Goal: Transaction & Acquisition: Book appointment/travel/reservation

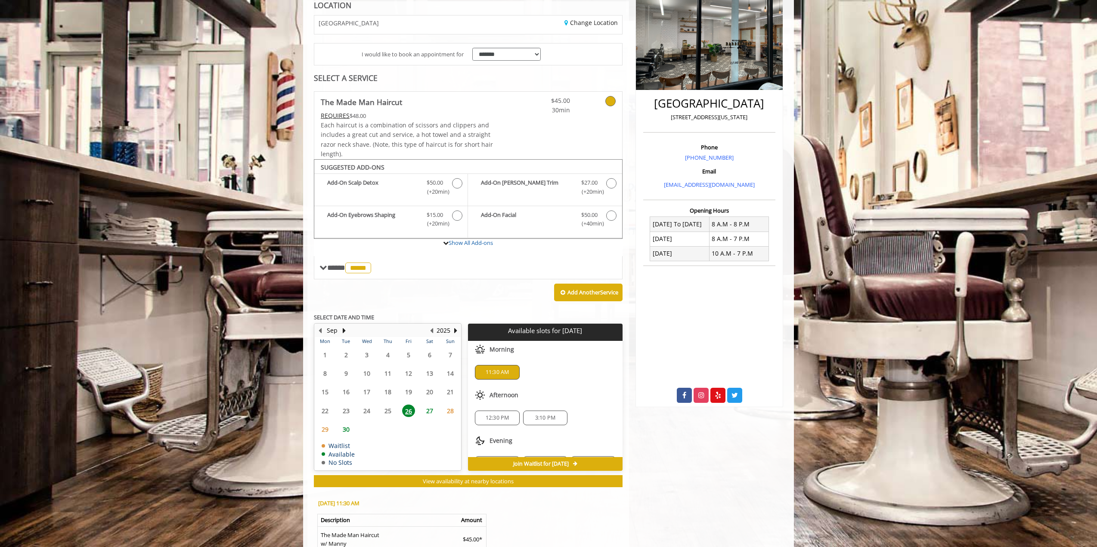
scroll to position [138, 0]
click at [499, 419] on span "12:30 PM" at bounding box center [498, 417] width 24 height 7
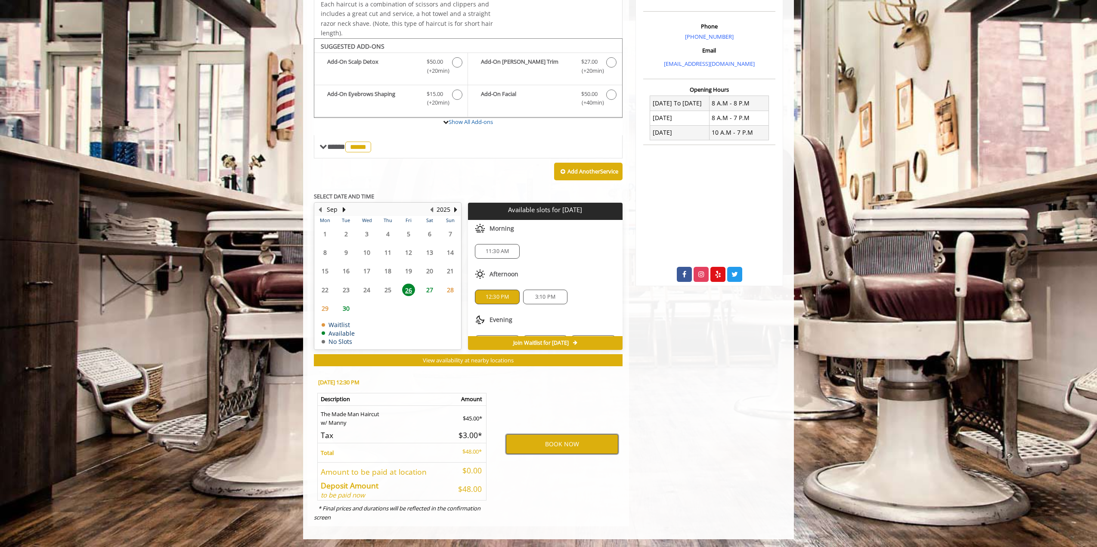
click at [539, 448] on button "BOOK NOW" at bounding box center [562, 444] width 112 height 20
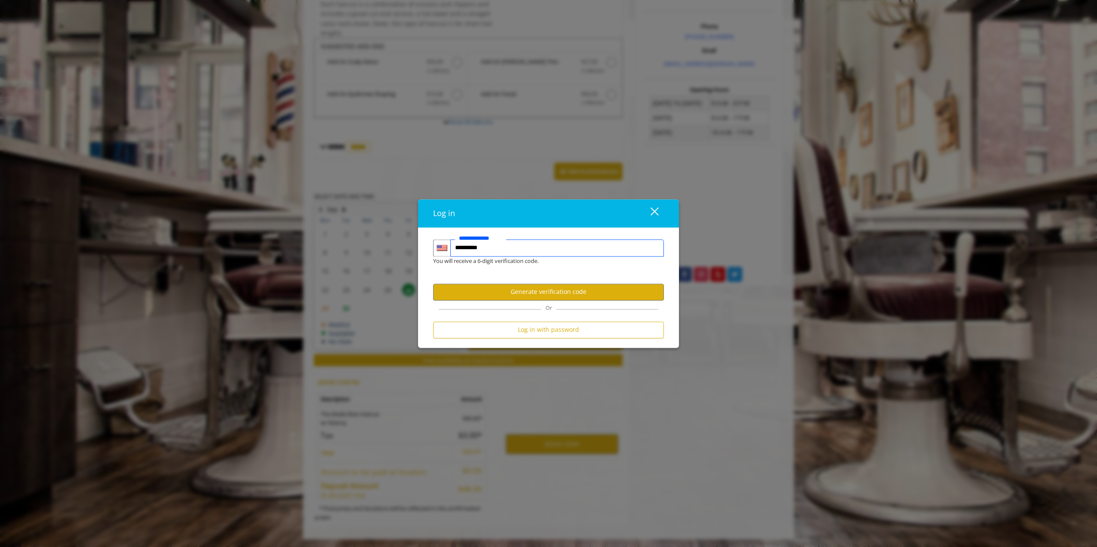
type input "**********"
click at [652, 211] on div "close" at bounding box center [649, 213] width 17 height 13
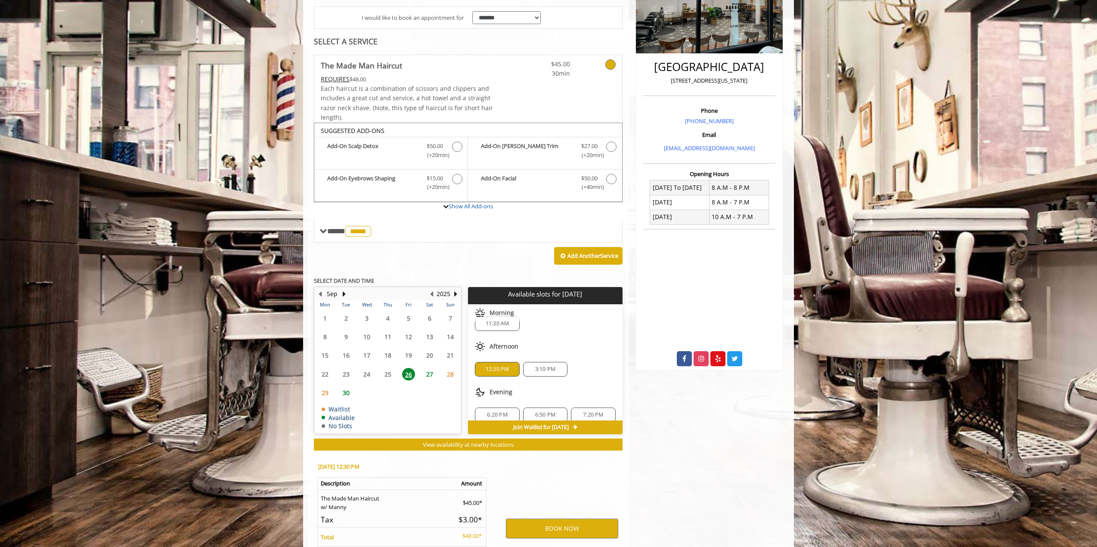
scroll to position [21, 0]
click at [495, 362] on span "12:30 PM" at bounding box center [498, 360] width 24 height 7
click at [562, 527] on button "BOOK NOW" at bounding box center [562, 529] width 112 height 20
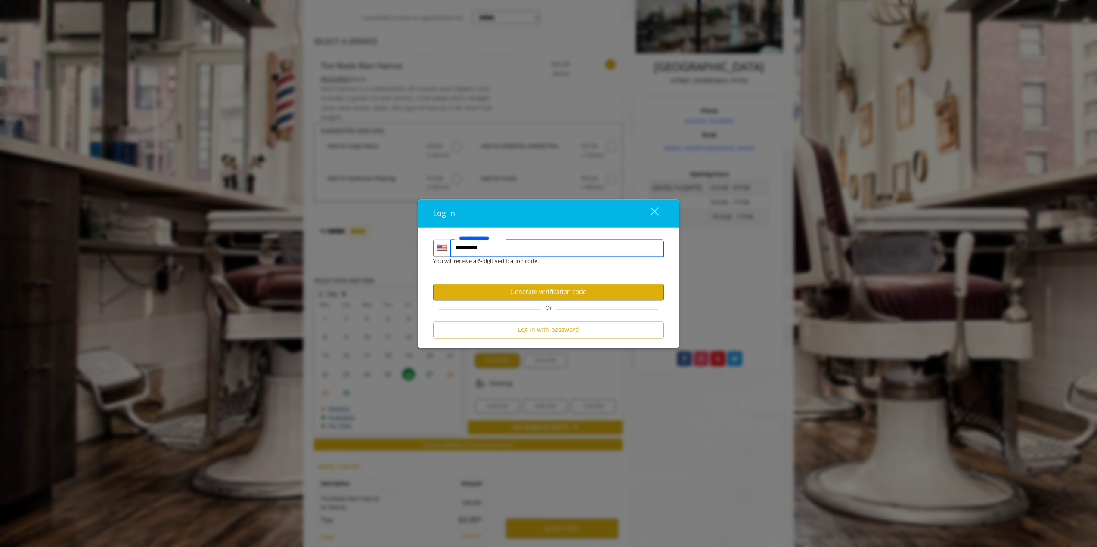
click at [524, 252] on input "**********" at bounding box center [557, 247] width 214 height 17
click at [522, 298] on button "Generate verification code" at bounding box center [548, 292] width 231 height 17
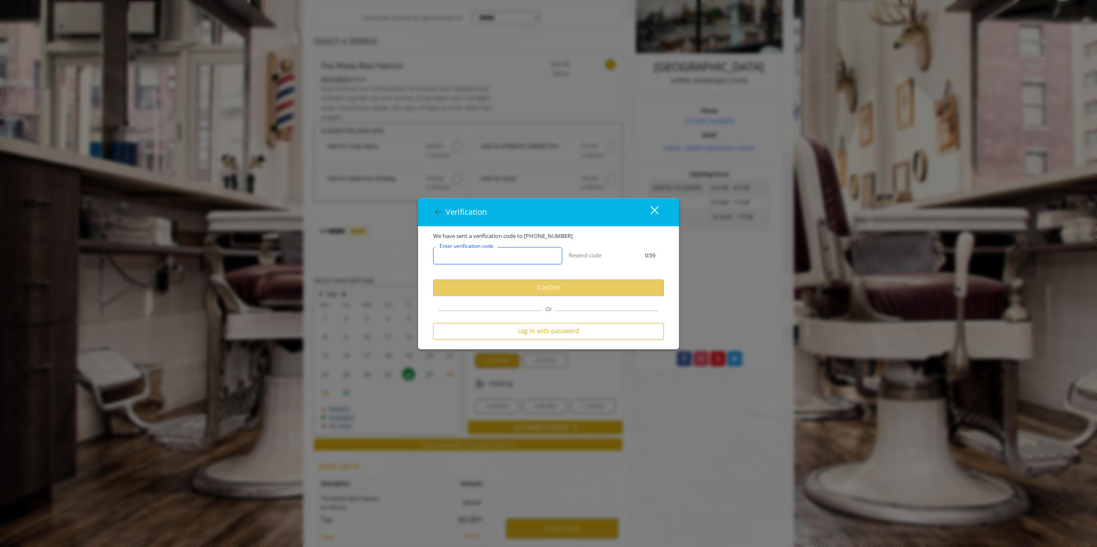
click at [527, 251] on input "Enter verification code" at bounding box center [497, 255] width 129 height 17
click at [537, 301] on user-otp-account-verification "We have sent a verification code to +1 7864426063 Enter verification code Resen…" at bounding box center [548, 288] width 231 height 112
click at [491, 255] on label "Enter verification code" at bounding box center [471, 253] width 73 height 9
click at [491, 255] on input "Enter verification code" at bounding box center [497, 255] width 129 height 17
click at [484, 261] on input "Enter verification code" at bounding box center [497, 255] width 129 height 17
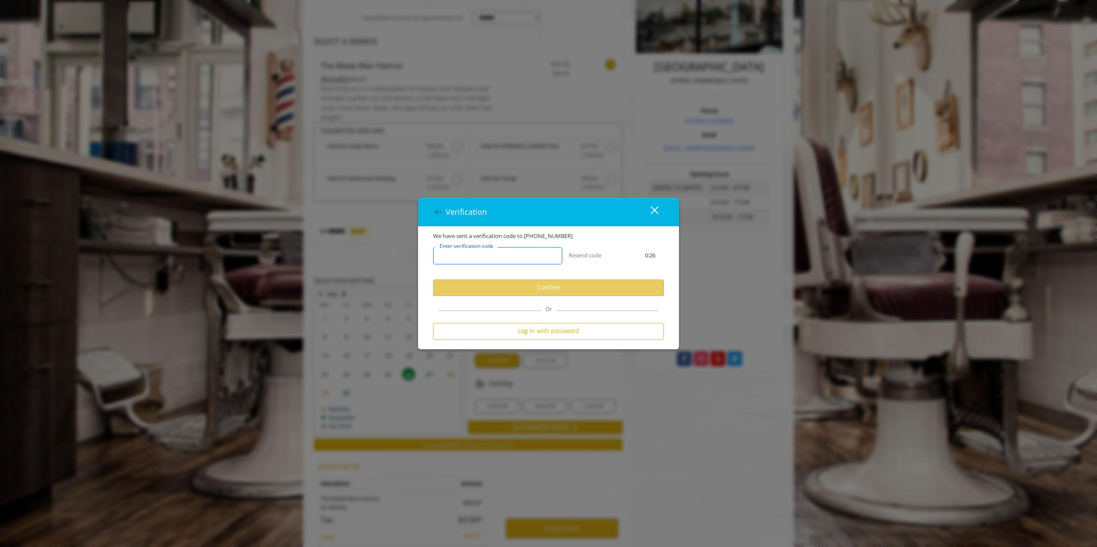
click at [496, 256] on input "Enter verification code" at bounding box center [497, 255] width 129 height 17
type input "******"
click at [468, 292] on button "Confirm" at bounding box center [548, 287] width 231 height 17
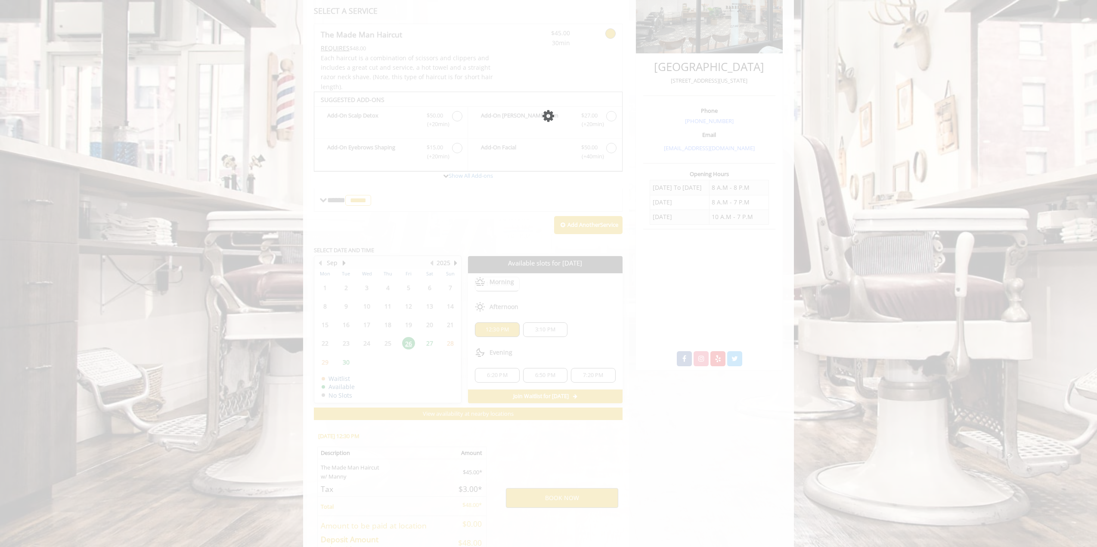
scroll to position [143, 0]
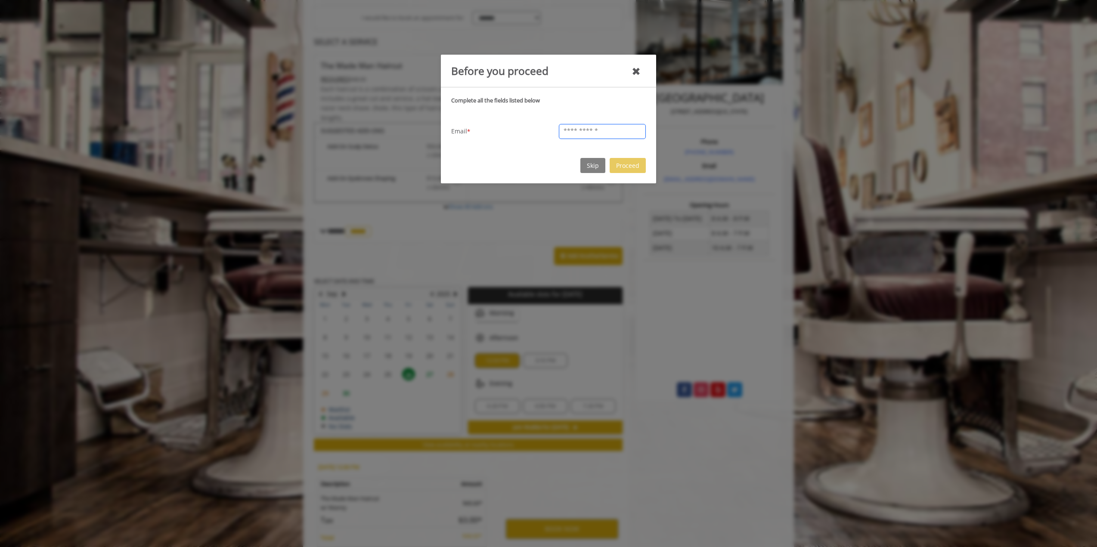
click at [619, 136] on input "text" at bounding box center [602, 131] width 87 height 15
type input "*****"
type input "**********"
click at [620, 164] on button "Proceed" at bounding box center [628, 165] width 36 height 15
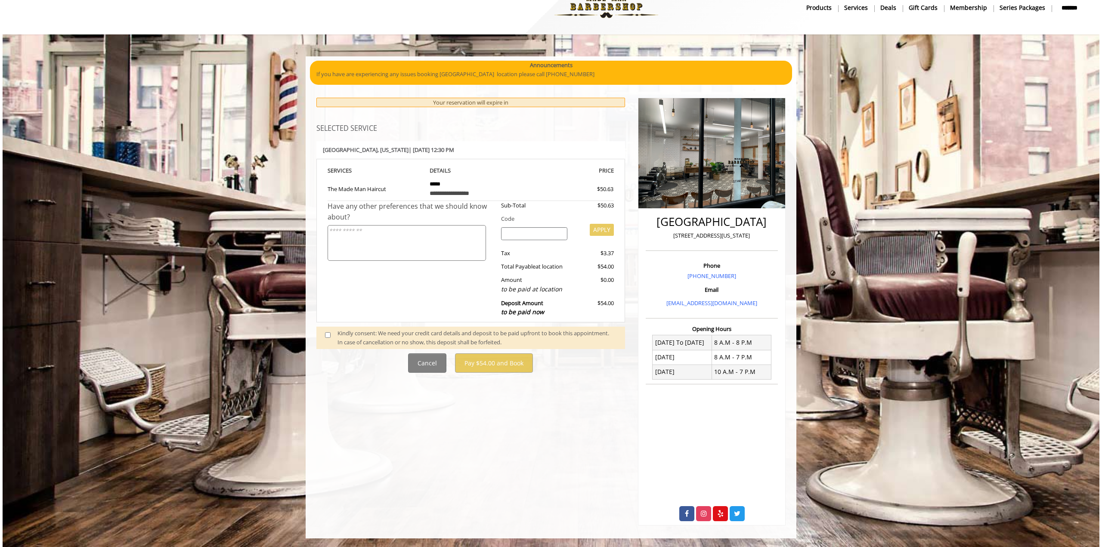
scroll to position [0, 0]
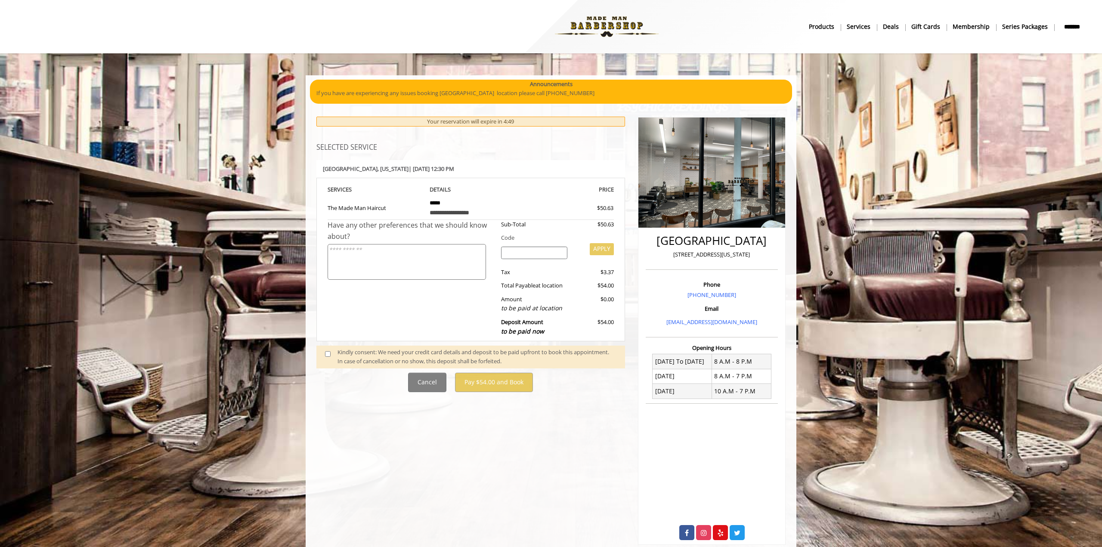
drag, startPoint x: 546, startPoint y: 271, endPoint x: 624, endPoint y: 270, distance: 78.4
click at [624, 270] on div "**********" at bounding box center [470, 260] width 309 height 164
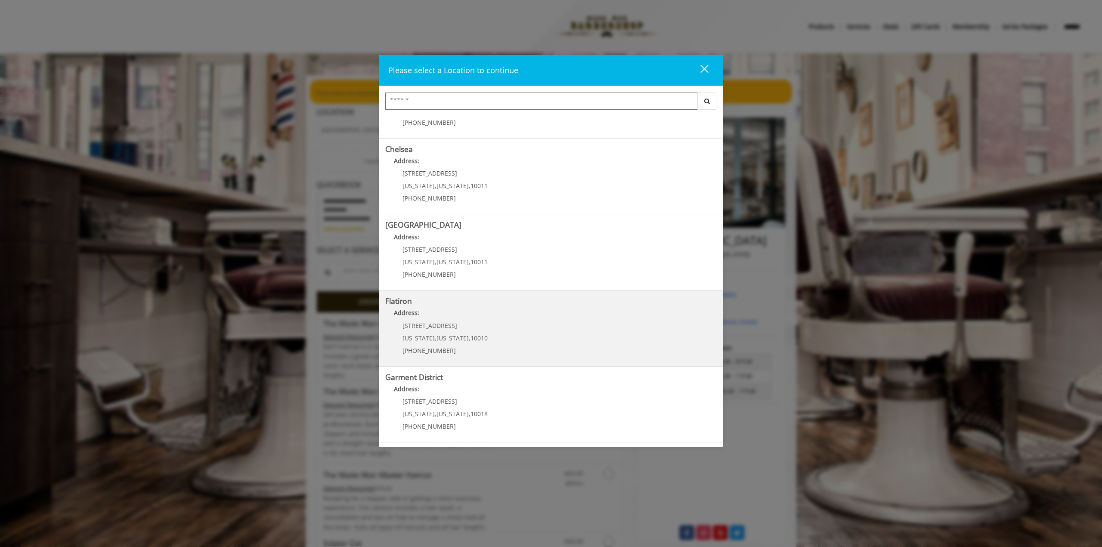
scroll to position [51, 0]
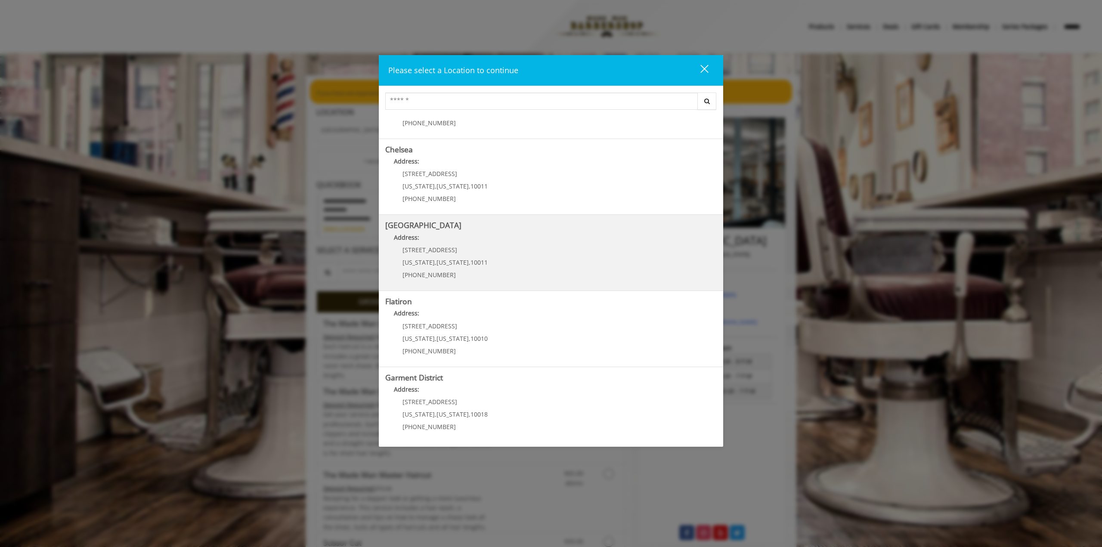
click at [520, 258] on Street "[GEOGRAPHIC_DATA] Address: [STREET_ADDRESS][US_STATE][US_STATE] (646) 850-0041" at bounding box center [551, 252] width 332 height 63
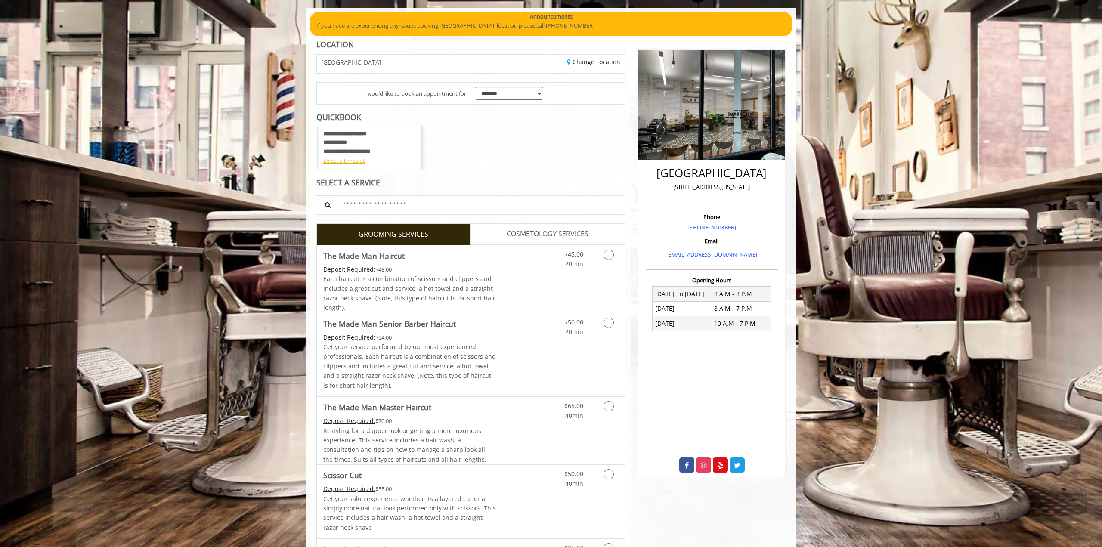
scroll to position [79, 0]
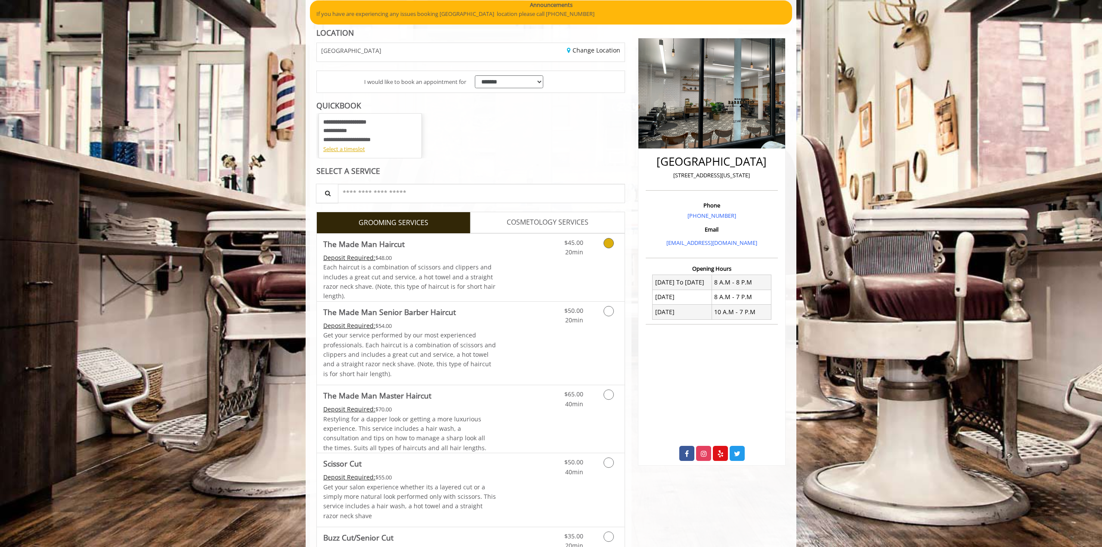
click at [616, 240] on link "Grooming services" at bounding box center [607, 246] width 22 height 24
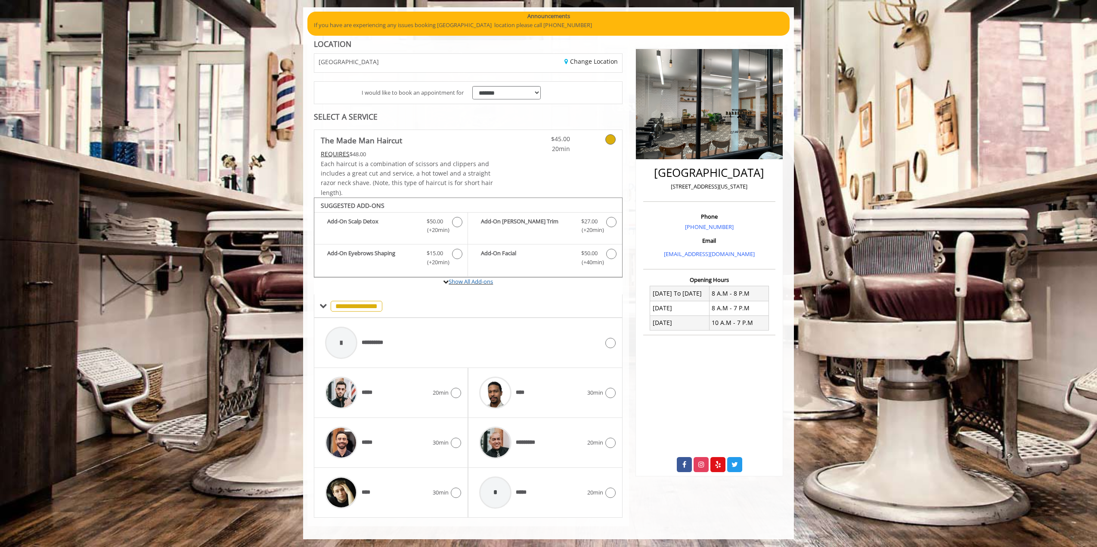
scroll to position [67, 0]
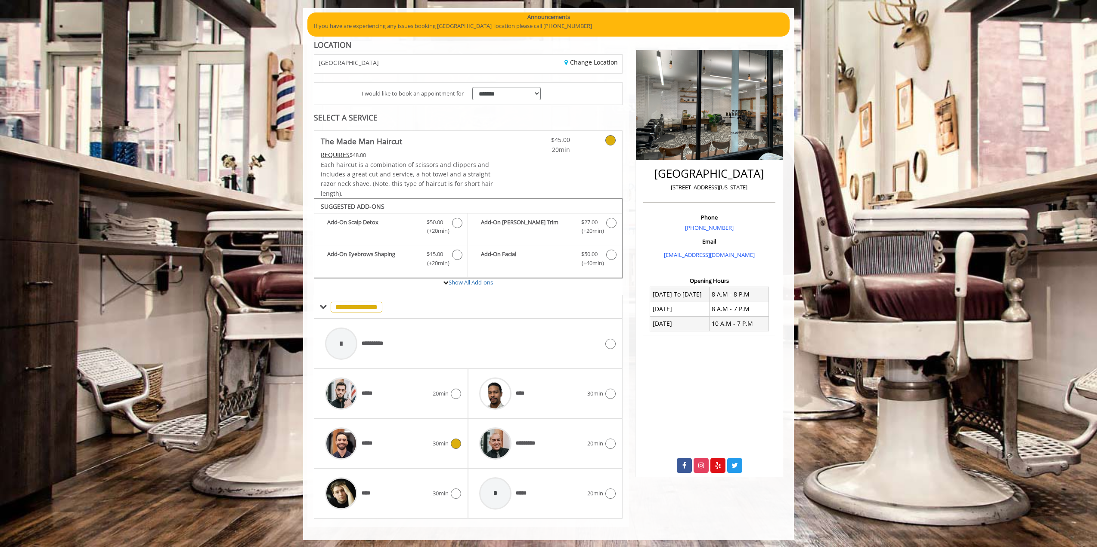
click at [453, 441] on icon at bounding box center [456, 444] width 10 height 10
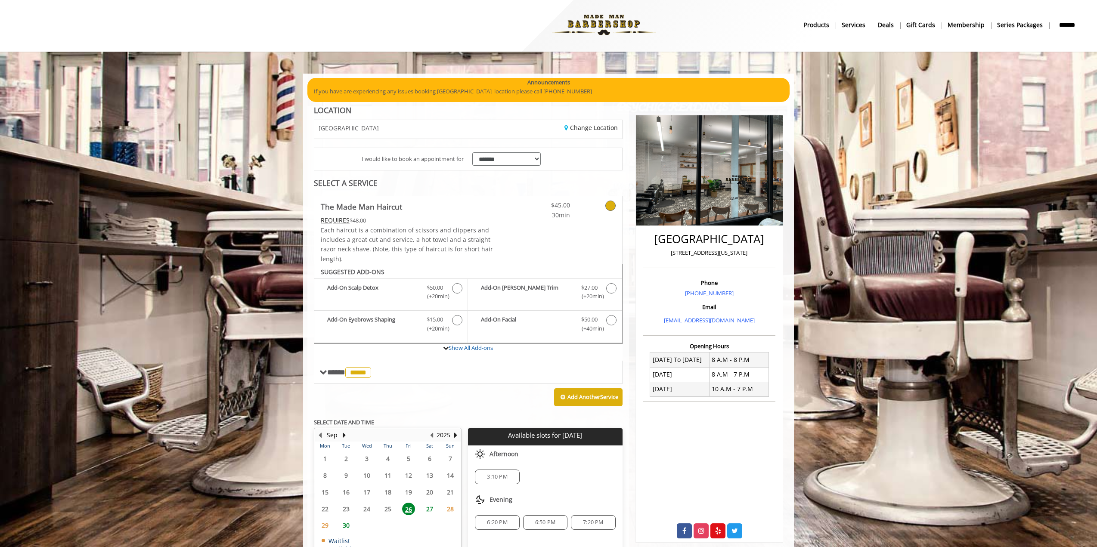
scroll to position [59, 0]
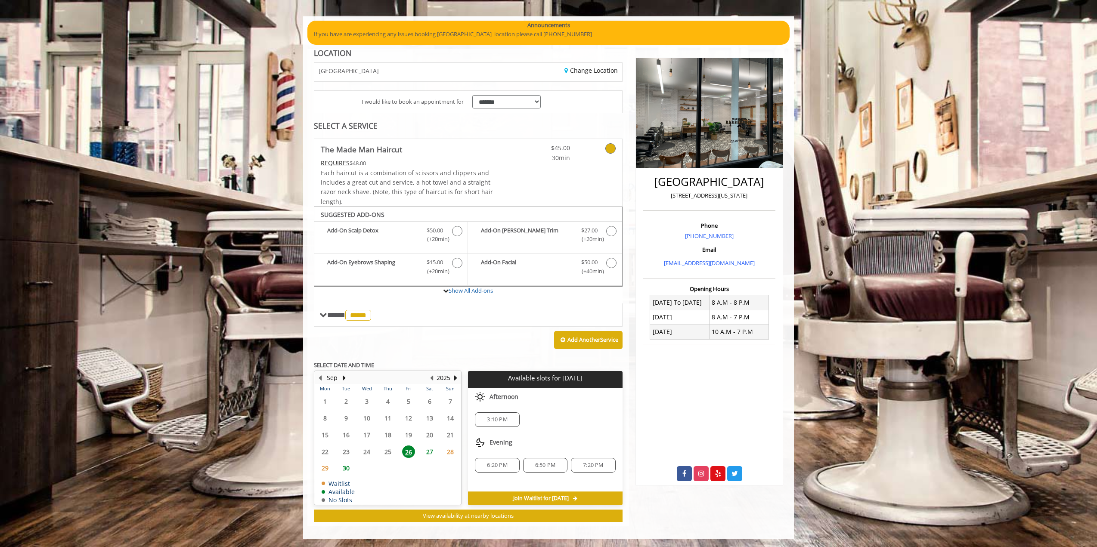
click at [409, 450] on span "26" at bounding box center [408, 452] width 13 height 12
click at [503, 418] on span "3:10 PM" at bounding box center [497, 419] width 20 height 7
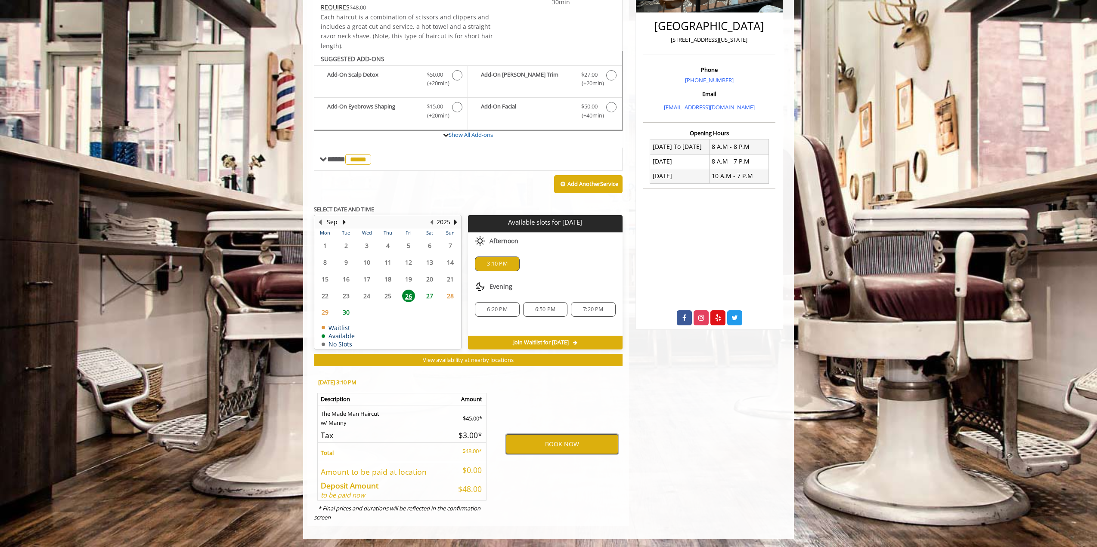
click at [536, 443] on button "BOOK NOW" at bounding box center [562, 444] width 112 height 20
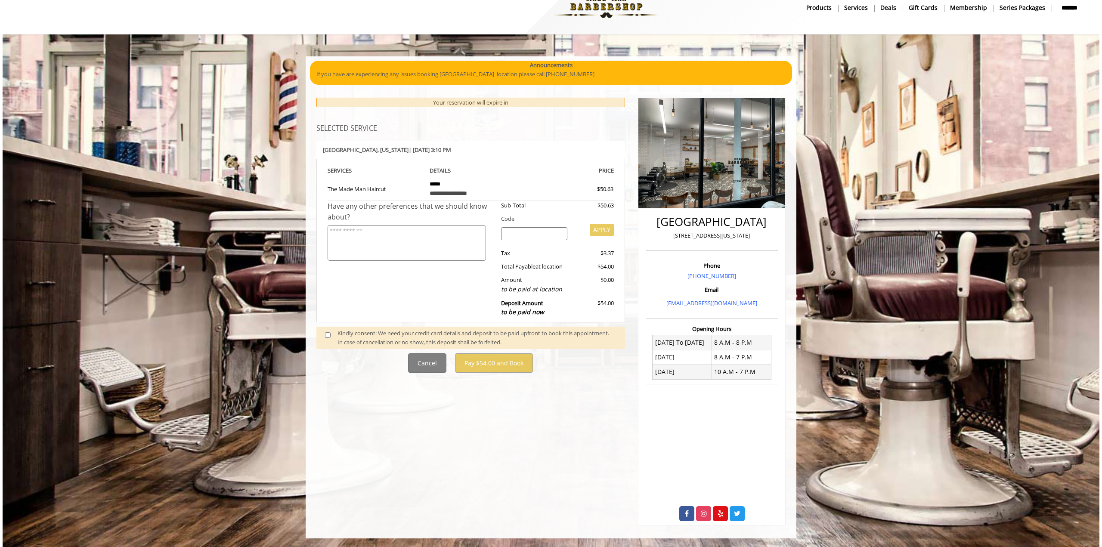
scroll to position [0, 0]
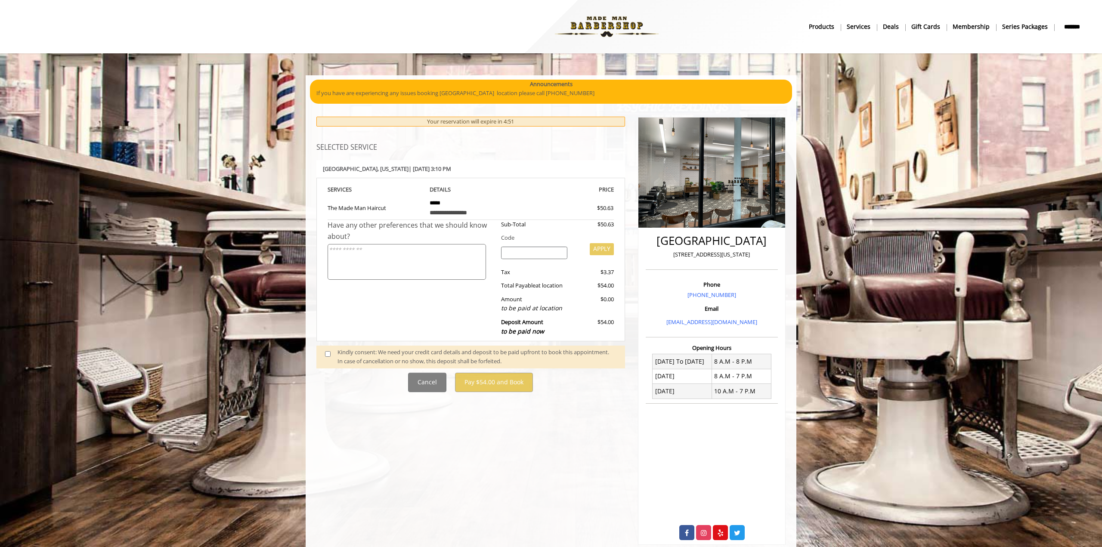
click at [564, 333] on div "Deposit Amount to be paid now" at bounding box center [535, 327] width 80 height 19
drag, startPoint x: 329, startPoint y: 208, endPoint x: 584, endPoint y: 211, distance: 254.9
click at [577, 209] on tr "**********" at bounding box center [471, 207] width 286 height 25
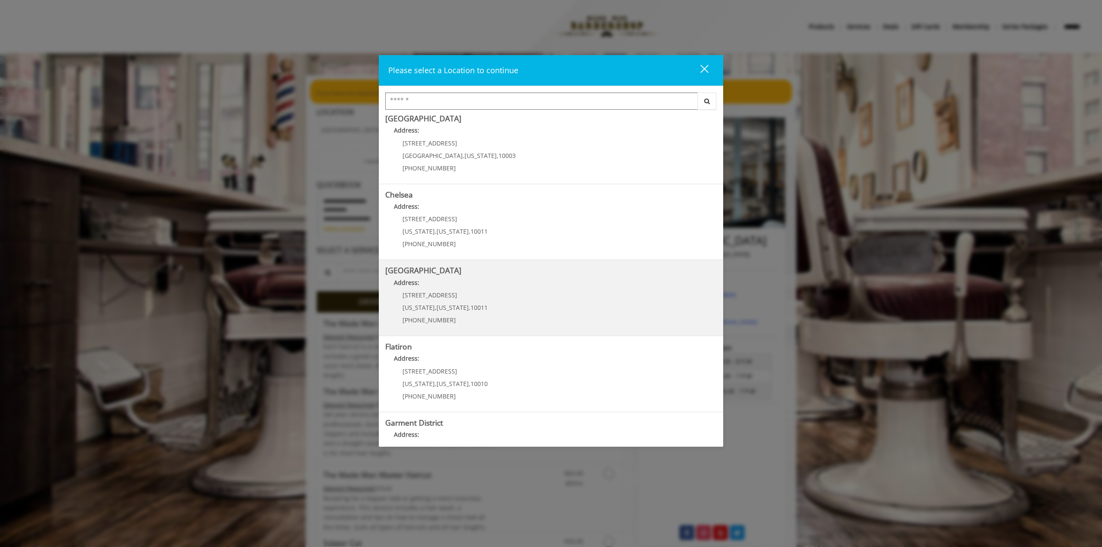
scroll to position [6, 0]
drag, startPoint x: 465, startPoint y: 245, endPoint x: 463, endPoint y: 281, distance: 36.2
click at [463, 281] on div "Greenwich Village Address: 60 E 8th St Manhattan , New York , 10003 (212) 598-1…" at bounding box center [551, 278] width 344 height 329
click at [471, 303] on span "10011" at bounding box center [479, 307] width 17 height 8
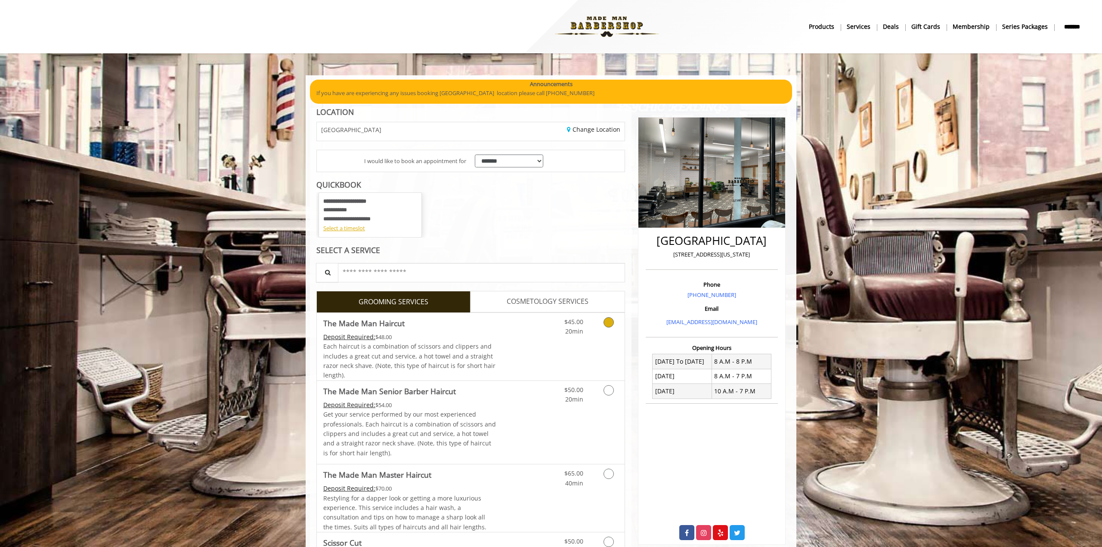
click at [511, 350] on link "Discounted Price" at bounding box center [521, 347] width 51 height 68
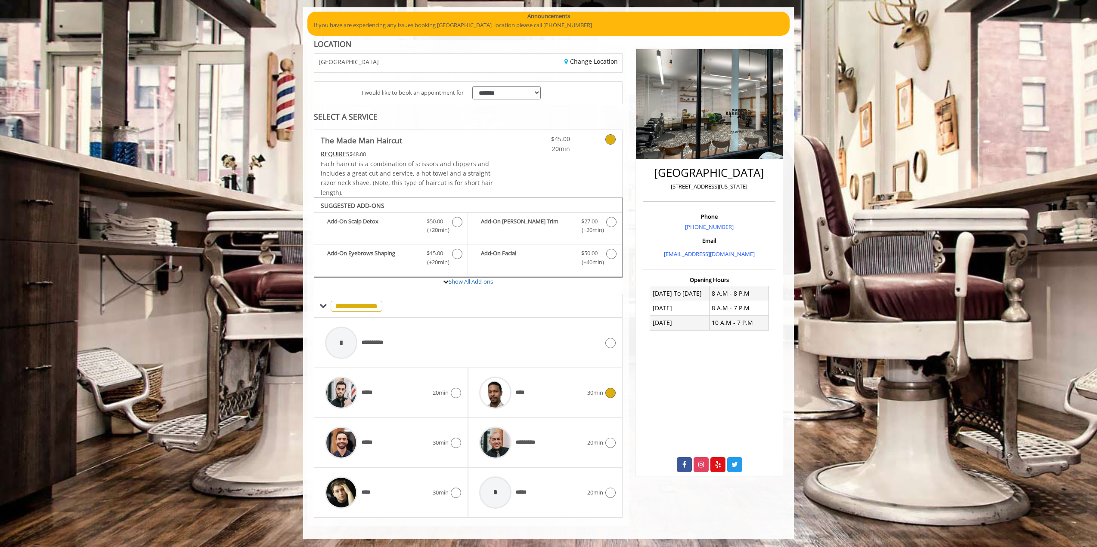
scroll to position [68, 0]
click at [435, 397] on span "20min" at bounding box center [441, 393] width 16 height 9
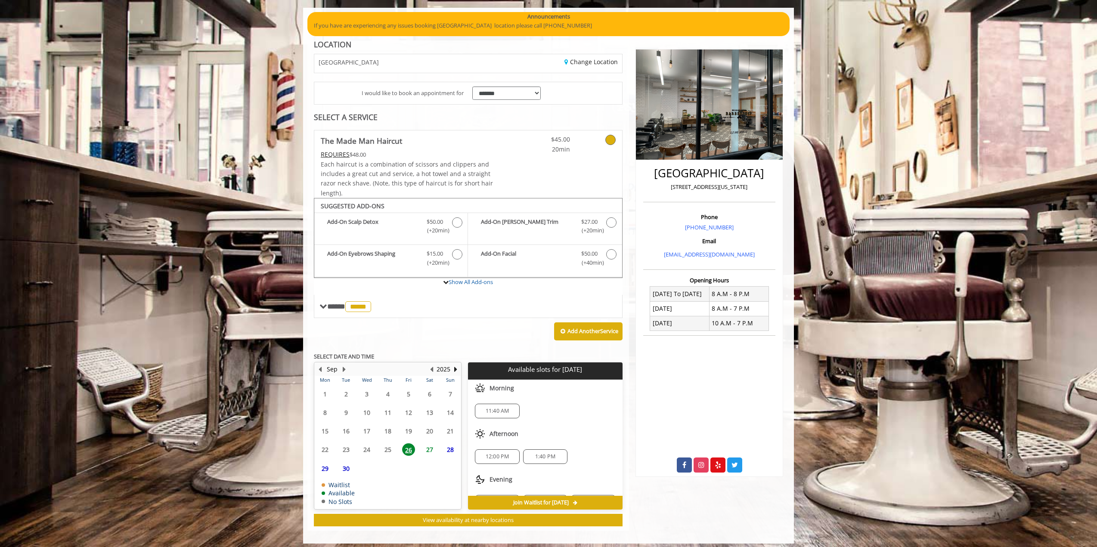
click at [487, 404] on div "11:40 AM" at bounding box center [497, 411] width 44 height 15
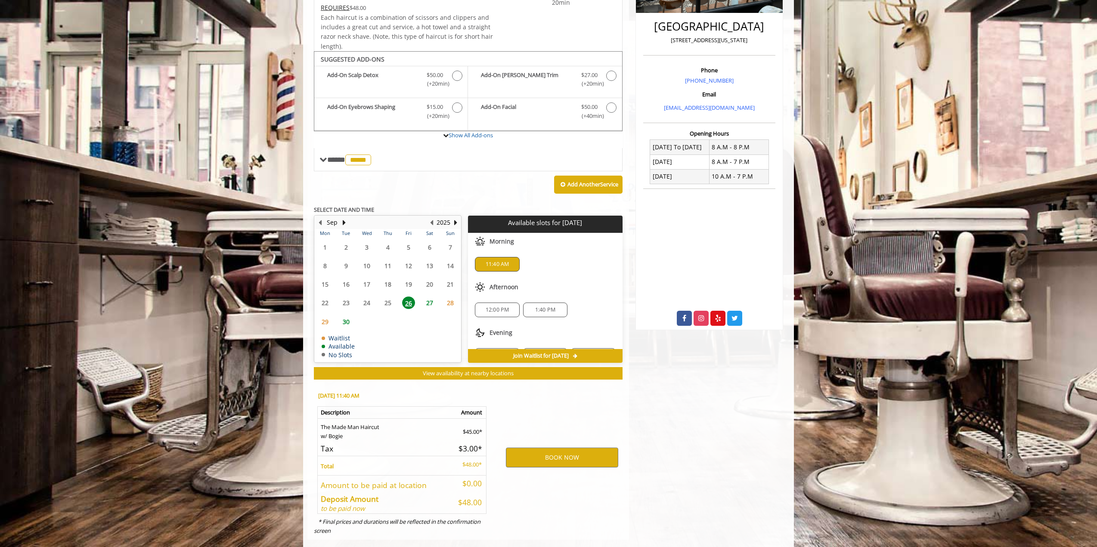
scroll to position [228, 0]
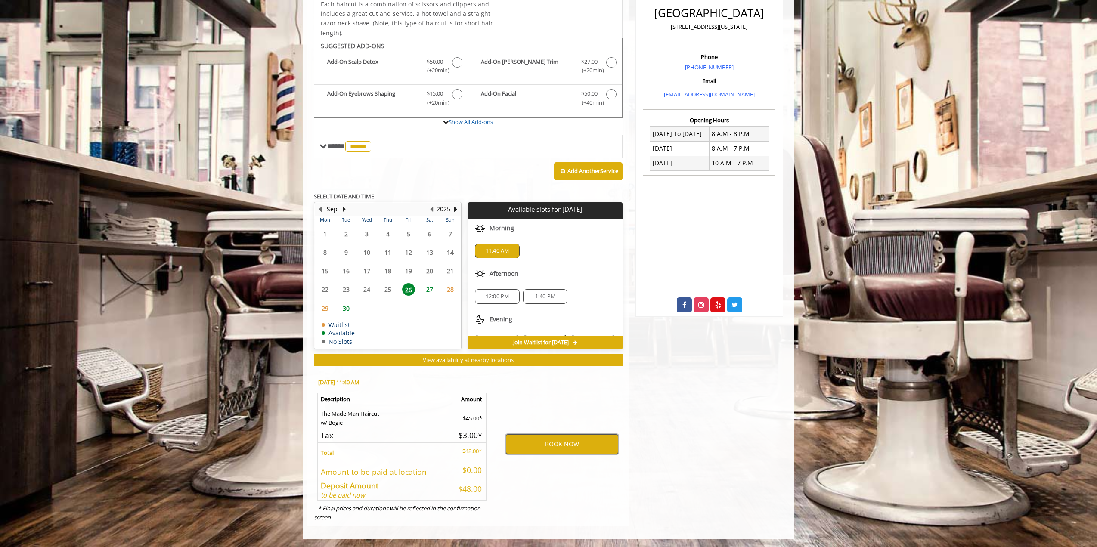
click at [550, 437] on button "BOOK NOW" at bounding box center [562, 444] width 112 height 20
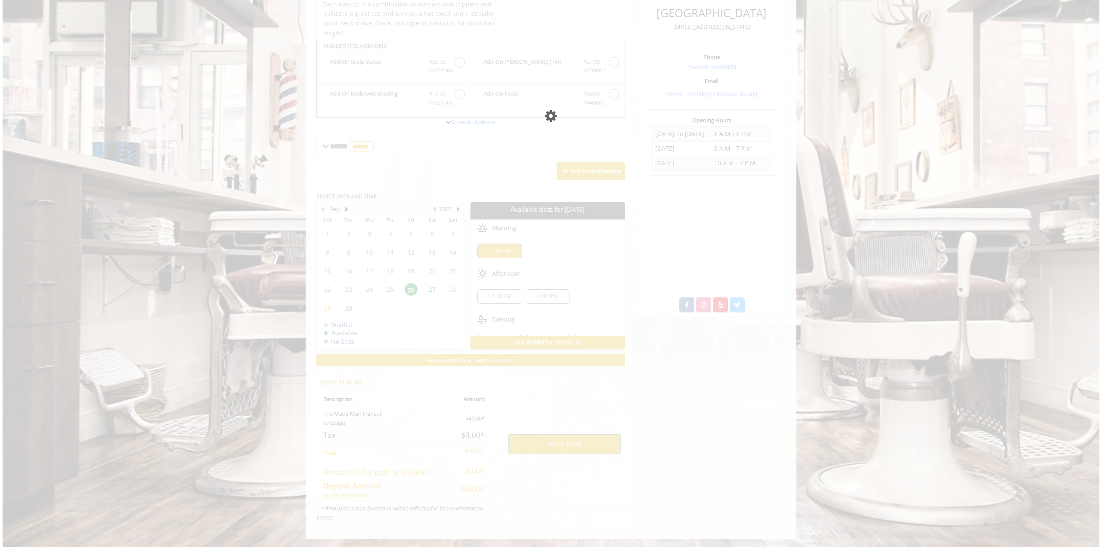
scroll to position [0, 0]
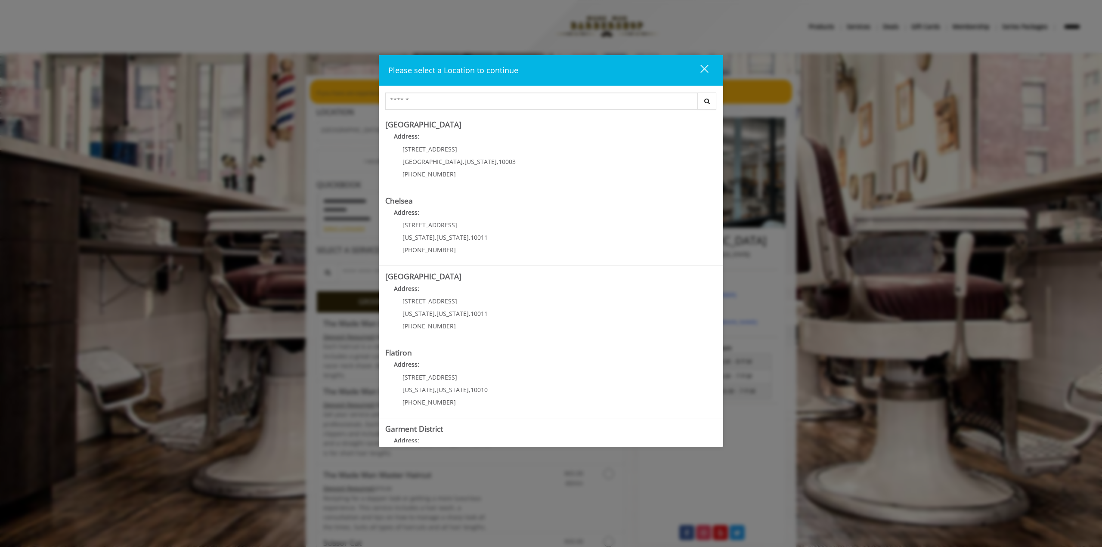
click at [703, 64] on div "close" at bounding box center [699, 70] width 17 height 13
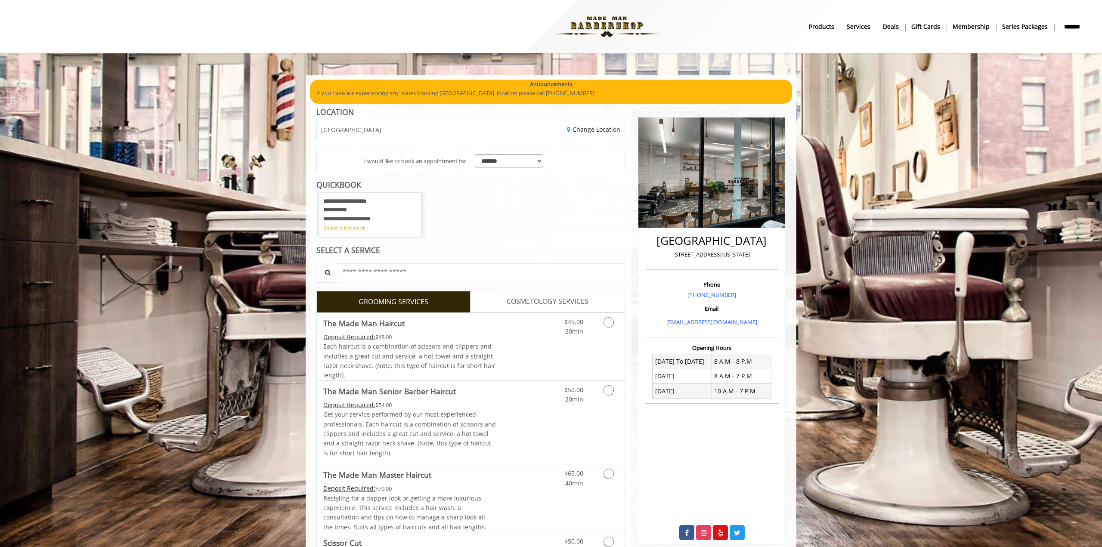
click at [502, 215] on div "**********" at bounding box center [470, 214] width 309 height 45
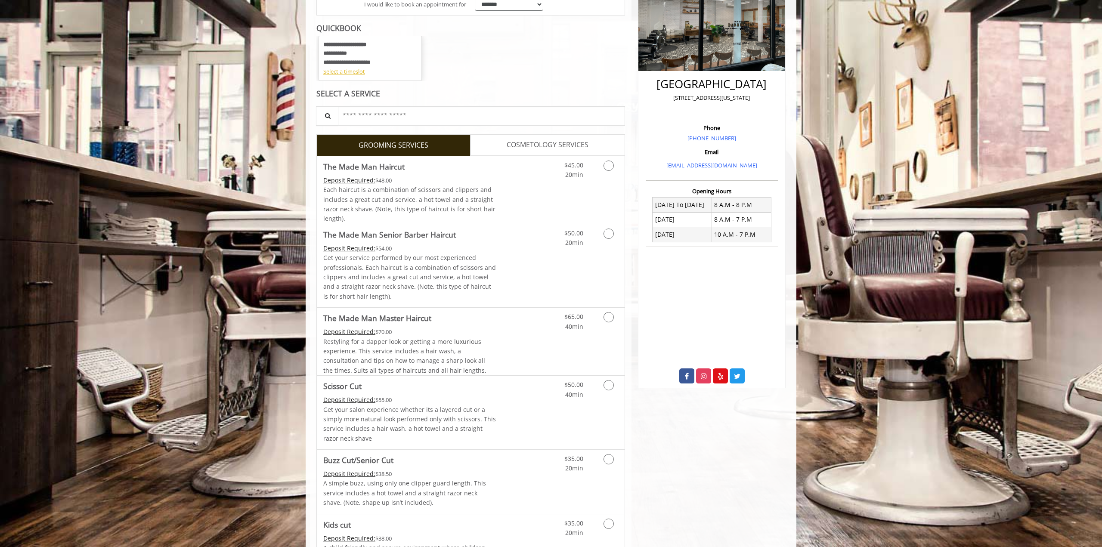
scroll to position [50, 0]
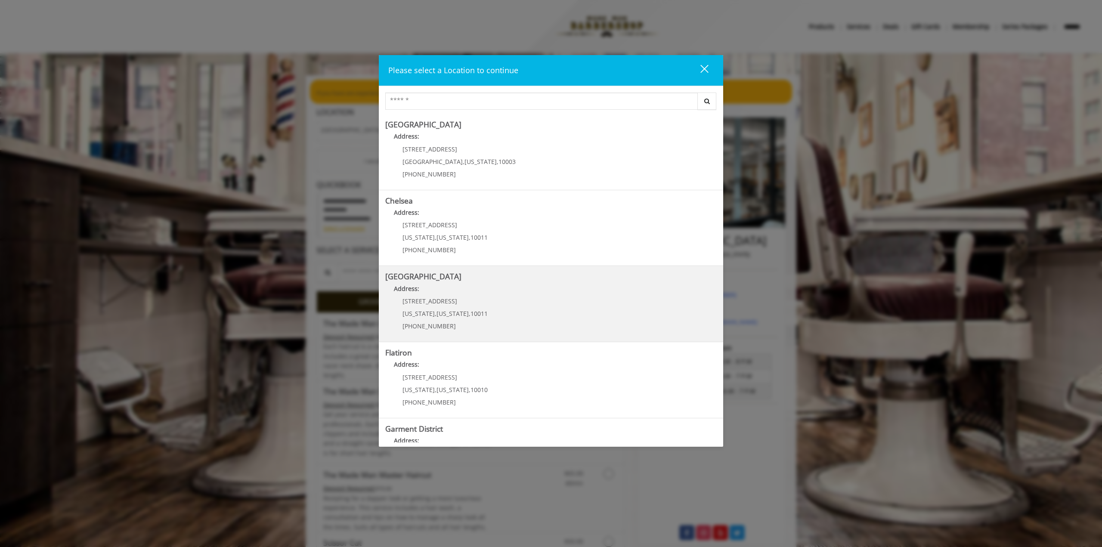
click at [491, 326] on Street "Chelsea 15th Street Address: 267 W 15th St New York , New York , 10011 (646) 85…" at bounding box center [551, 304] width 332 height 63
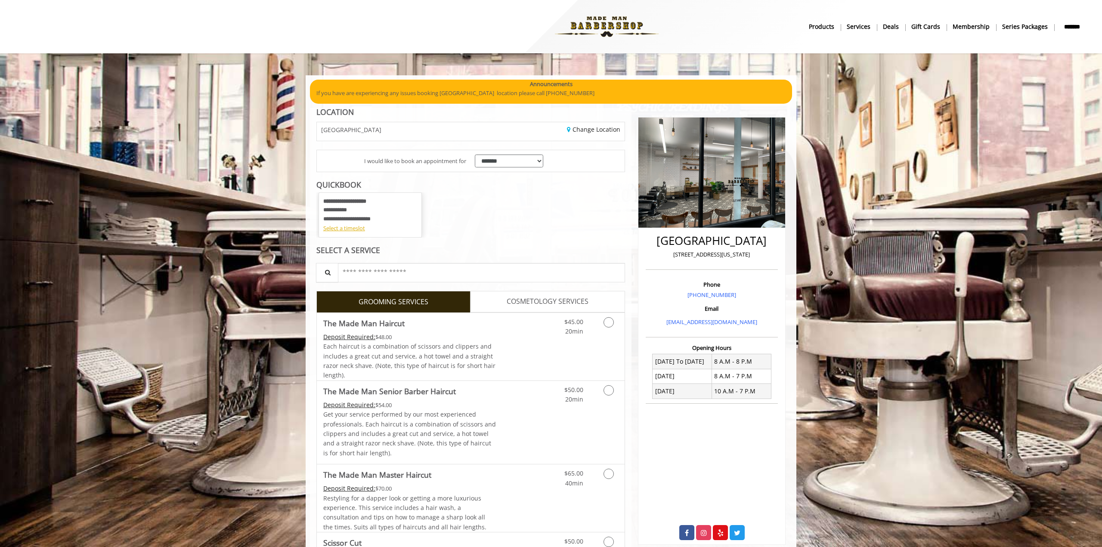
click at [576, 222] on div "**********" at bounding box center [470, 214] width 309 height 45
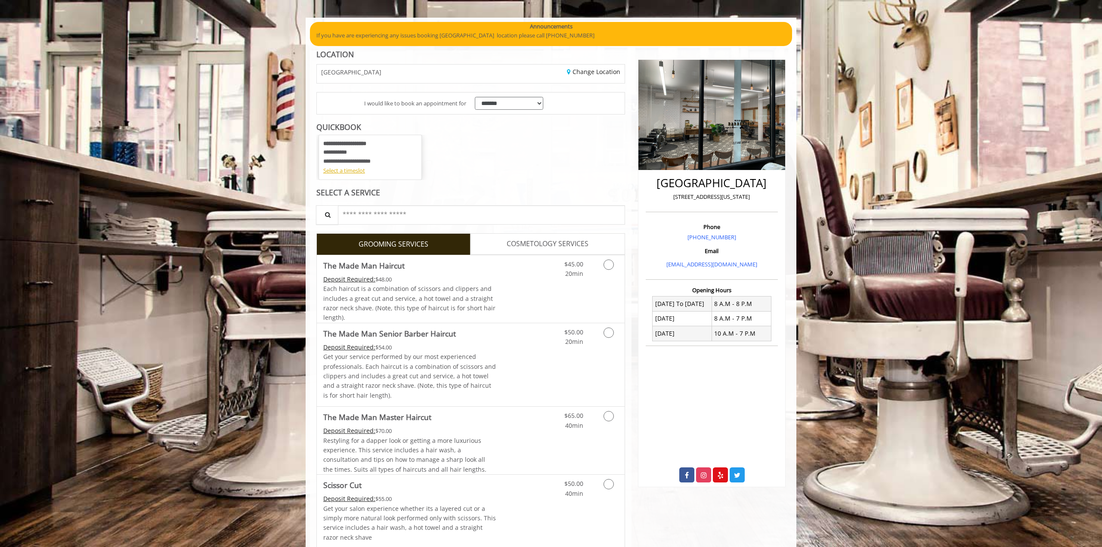
scroll to position [59, 0]
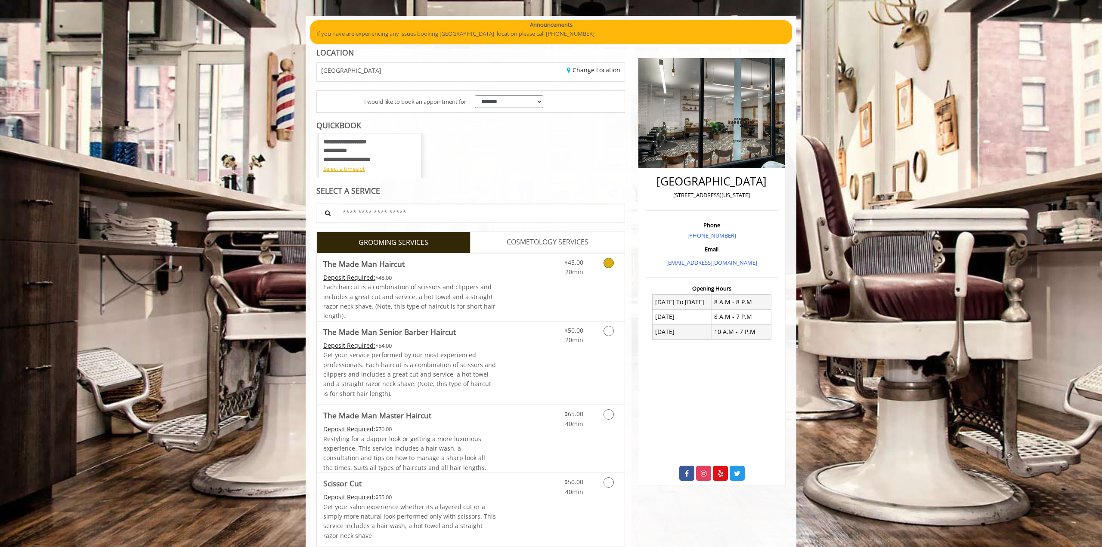
click at [509, 303] on link "Discounted Price" at bounding box center [521, 288] width 51 height 68
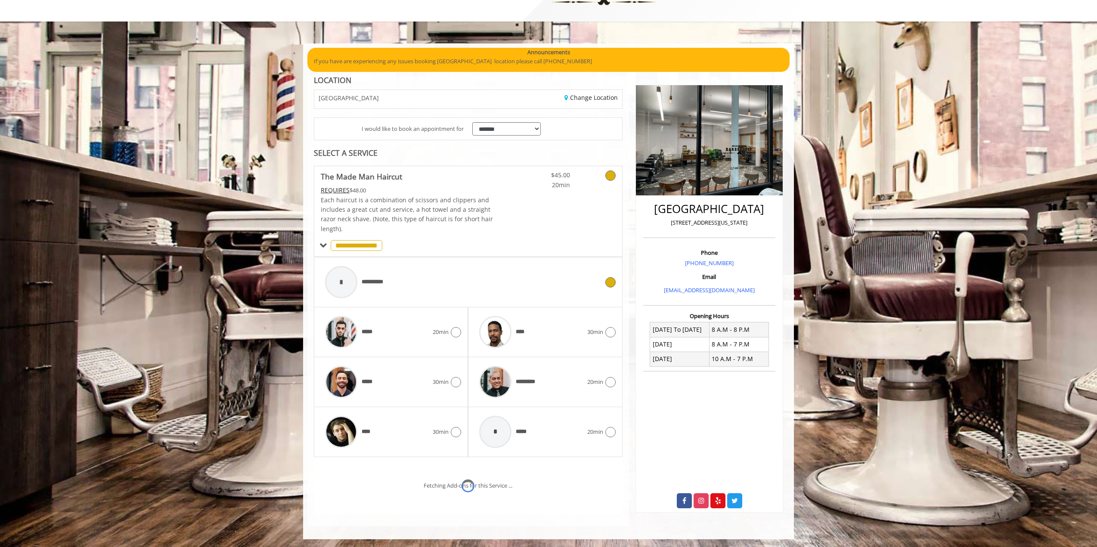
scroll to position [68, 0]
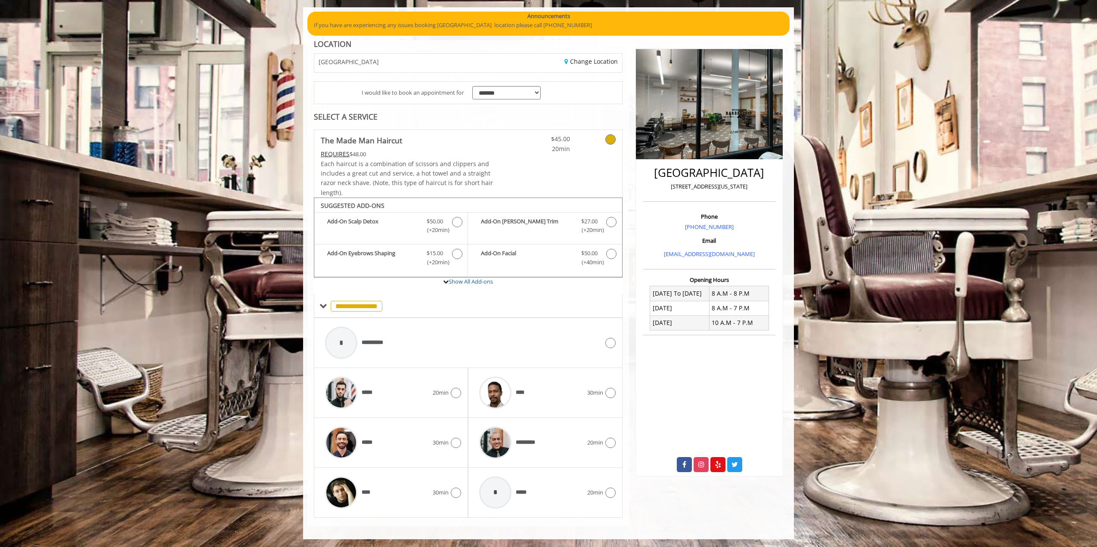
click at [632, 208] on div "[GEOGRAPHIC_DATA] [STREET_ADDRESS][US_STATE] Phone [PHONE_NUMBER] Email [EMAIL_…" at bounding box center [709, 283] width 161 height 487
click at [465, 446] on div "***** 30min" at bounding box center [391, 443] width 154 height 50
click at [457, 443] on icon at bounding box center [456, 443] width 10 height 10
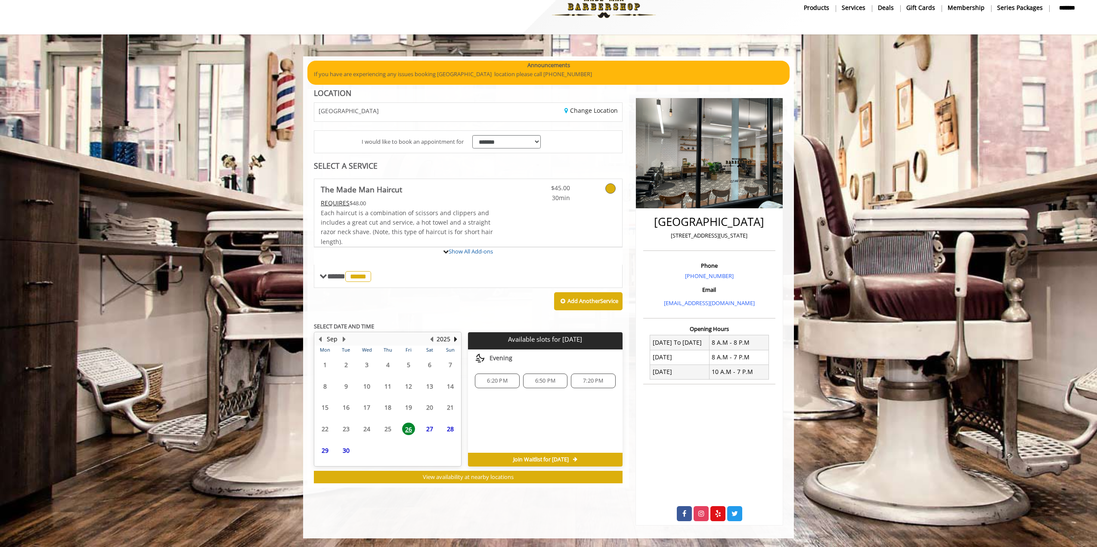
scroll to position [59, 0]
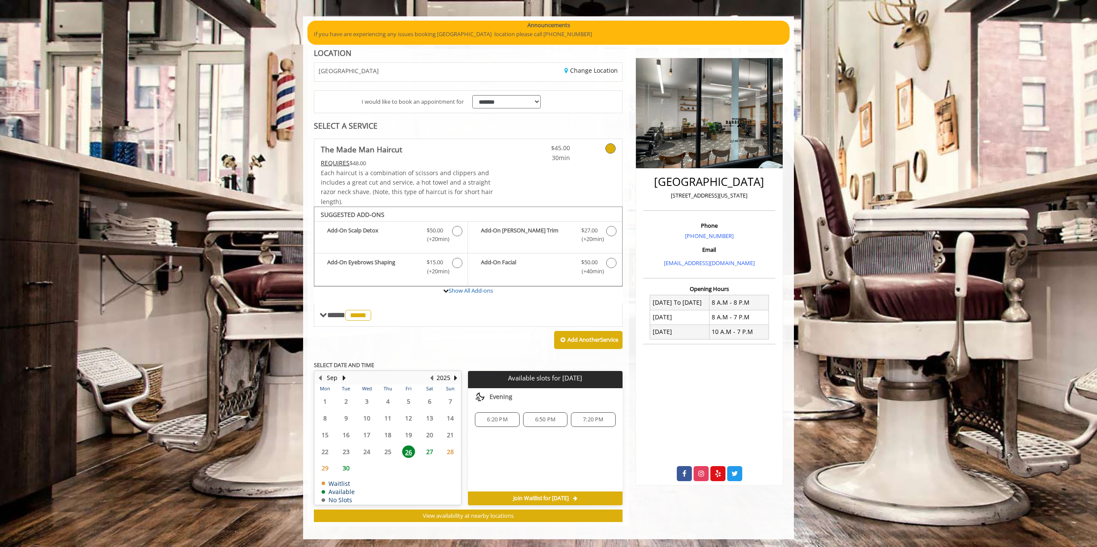
click at [488, 404] on div "Evening" at bounding box center [545, 396] width 154 height 17
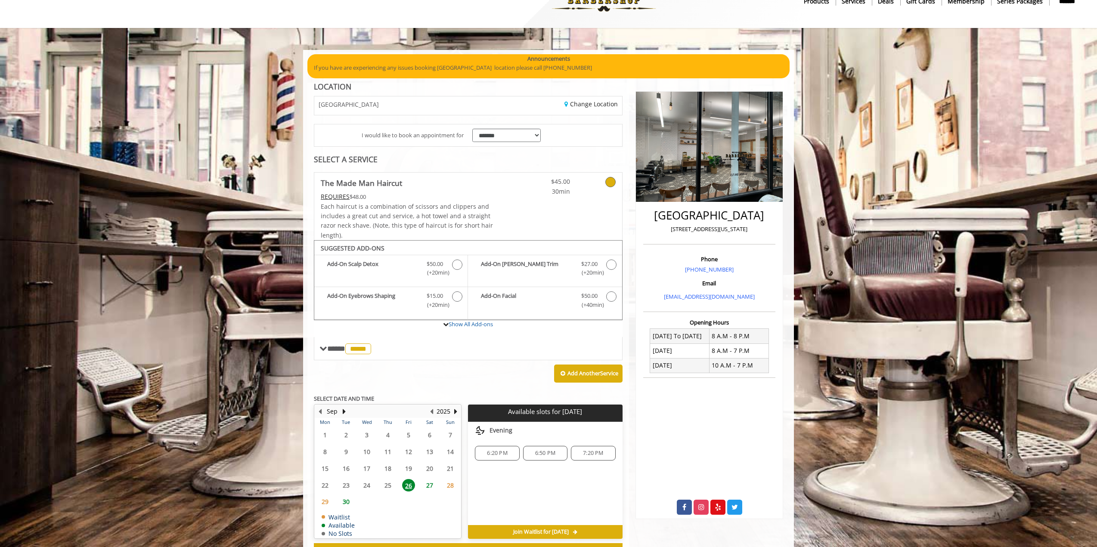
scroll to position [59, 0]
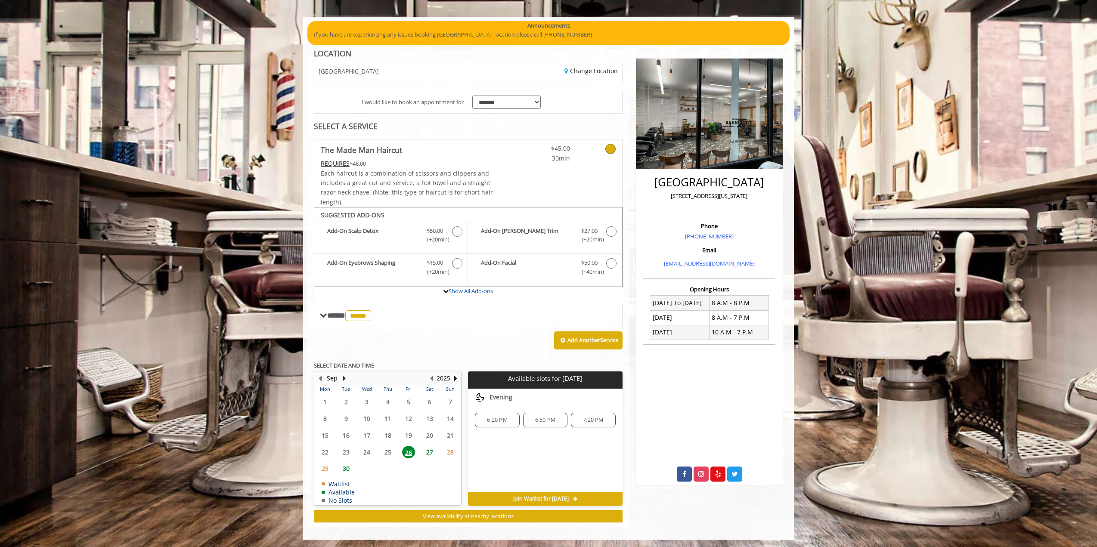
click at [406, 451] on span "26" at bounding box center [408, 452] width 13 height 12
click at [486, 403] on div "Evening" at bounding box center [545, 396] width 154 height 17
click at [486, 404] on div "Evening" at bounding box center [545, 396] width 154 height 17
drag, startPoint x: 486, startPoint y: 395, endPoint x: 520, endPoint y: 395, distance: 34.0
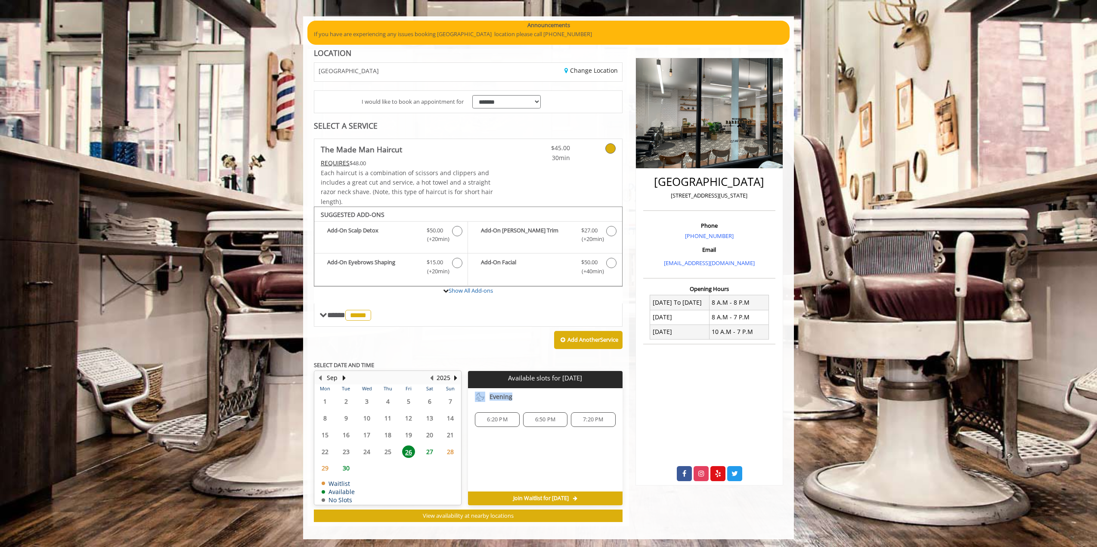
click at [520, 395] on div "Evening" at bounding box center [545, 396] width 154 height 17
click at [512, 408] on div "6:20 PM 6:50 PM 7:20 PM" at bounding box center [545, 420] width 154 height 28
click at [628, 188] on div "**********" at bounding box center [468, 288] width 322 height 478
click at [636, 181] on div "[GEOGRAPHIC_DATA] [STREET_ADDRESS][US_STATE] Phone [PHONE_NUMBER] Email [EMAIL_…" at bounding box center [710, 272] width 148 height 428
click at [409, 450] on span "26" at bounding box center [408, 452] width 13 height 12
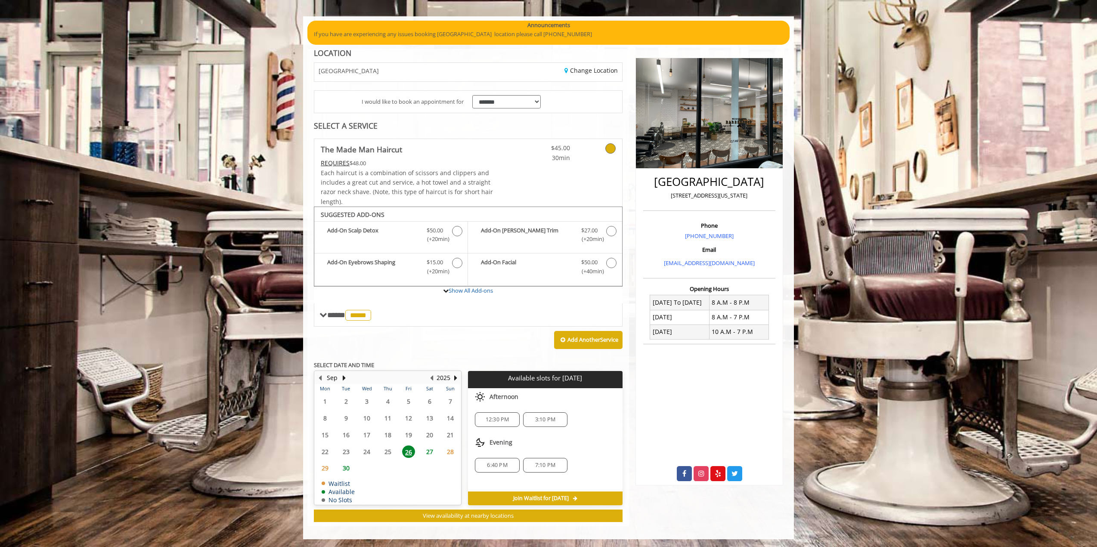
click at [407, 451] on span "26" at bounding box center [408, 452] width 13 height 12
click at [431, 450] on span "27" at bounding box center [429, 452] width 13 height 12
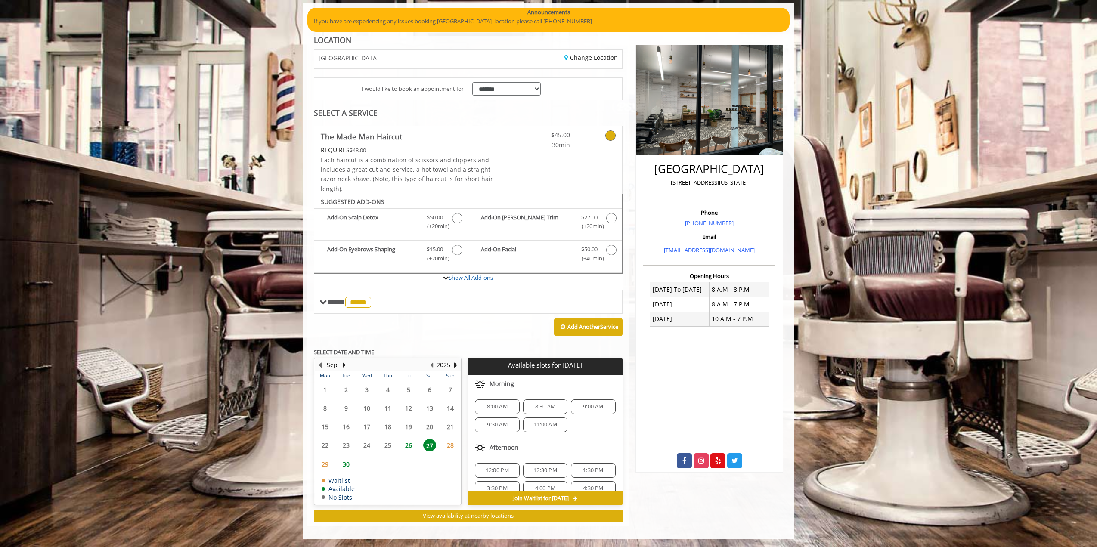
click at [407, 441] on span "26" at bounding box center [408, 445] width 13 height 12
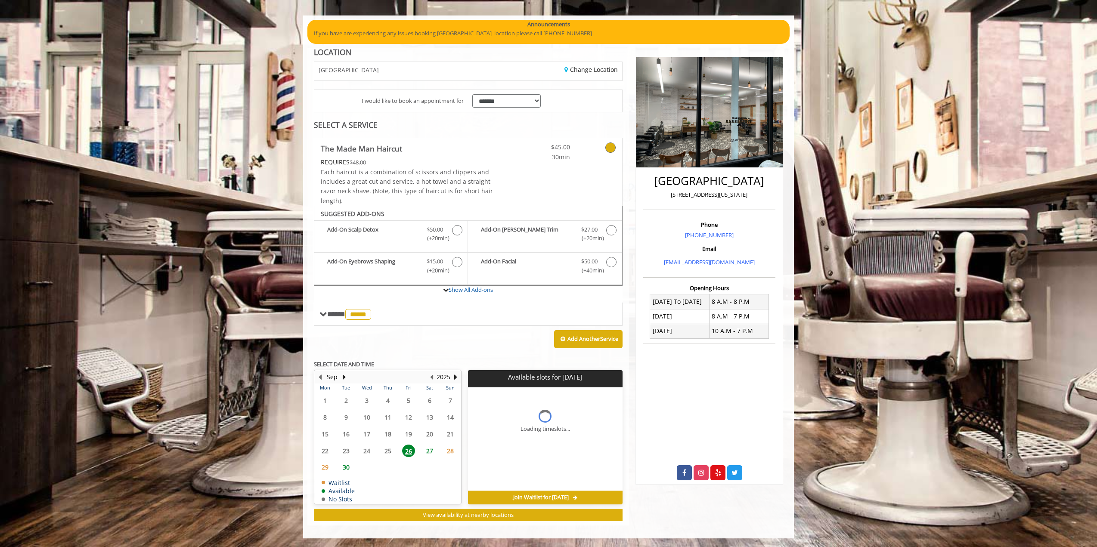
scroll to position [59, 0]
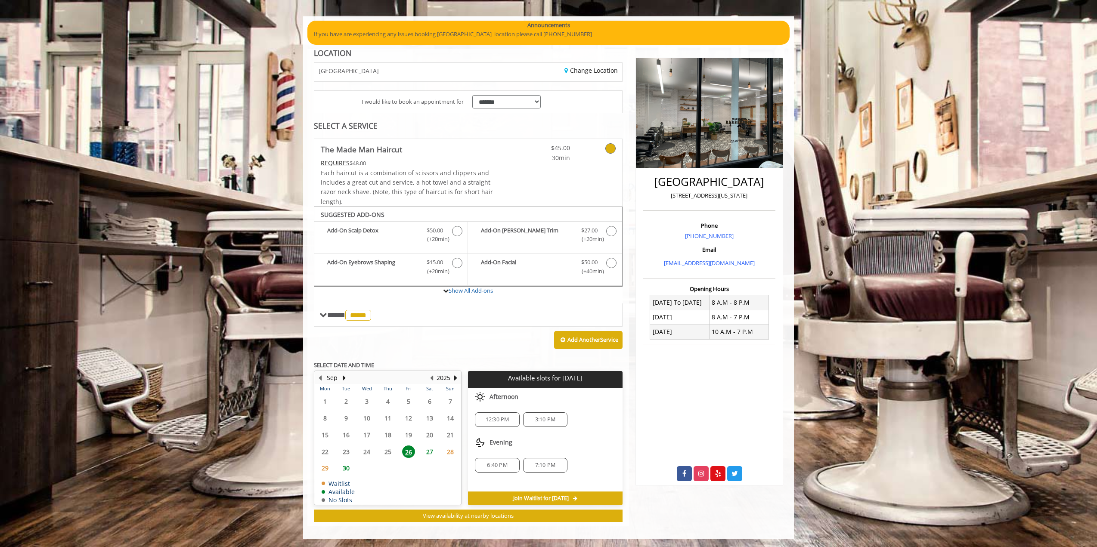
click at [502, 416] on span "12:30 PM" at bounding box center [498, 419] width 24 height 7
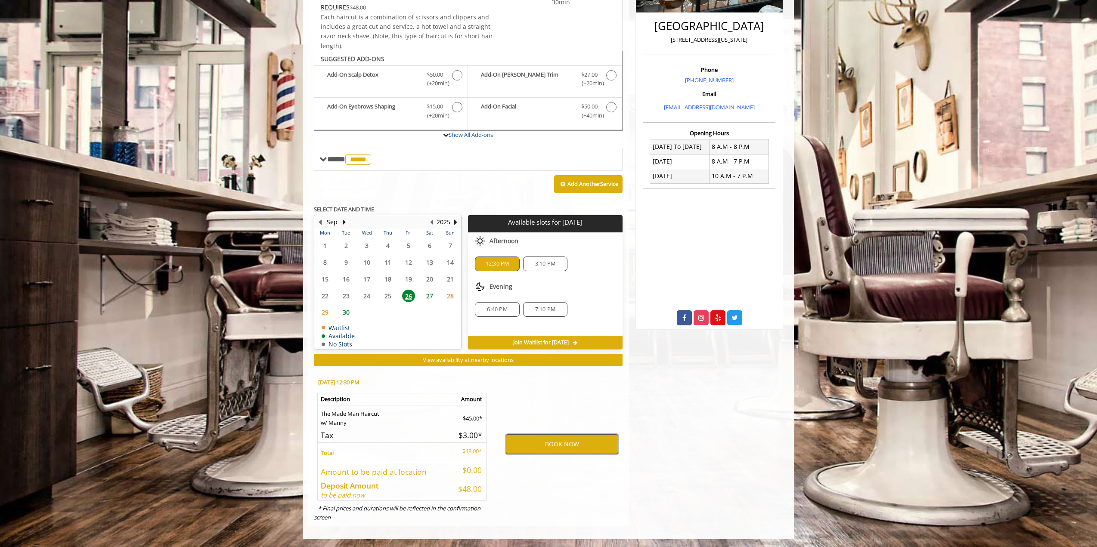
click at [545, 439] on button "BOOK NOW" at bounding box center [562, 444] width 112 height 20
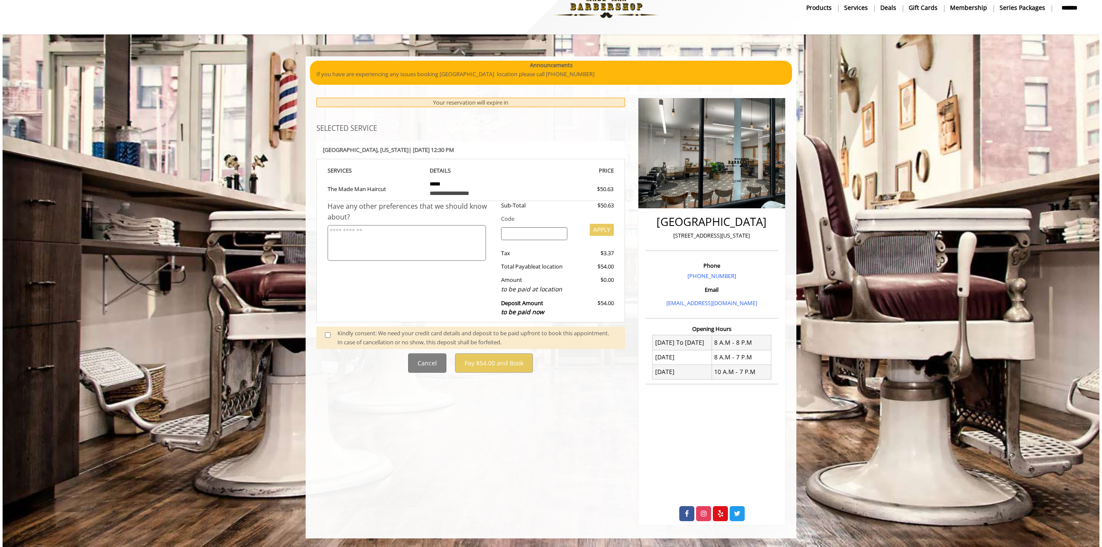
scroll to position [0, 0]
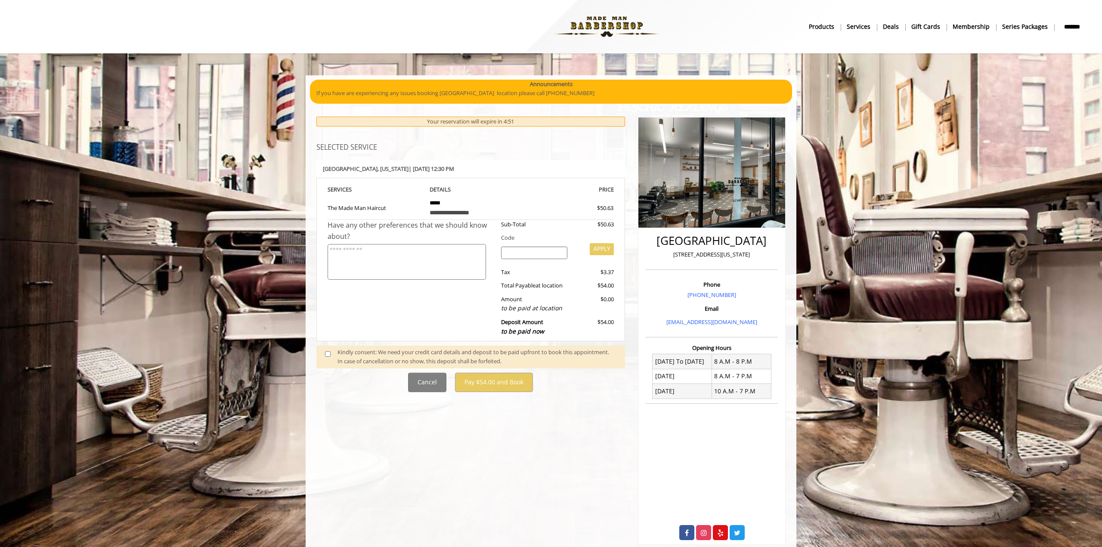
click at [539, 250] on input "search" at bounding box center [534, 253] width 67 height 13
click at [543, 255] on input "search" at bounding box center [534, 252] width 67 height 13
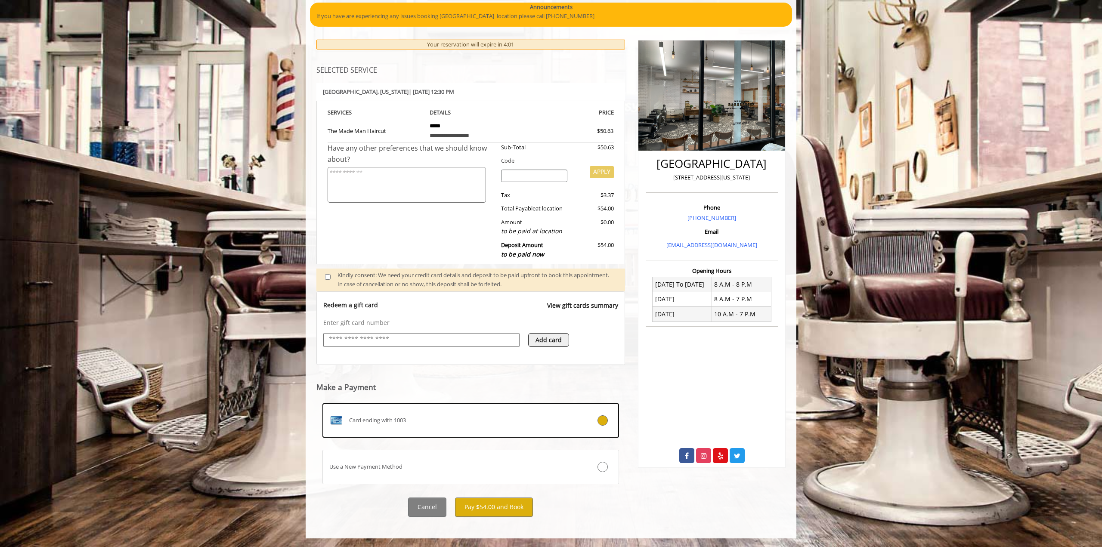
scroll to position [76, 0]
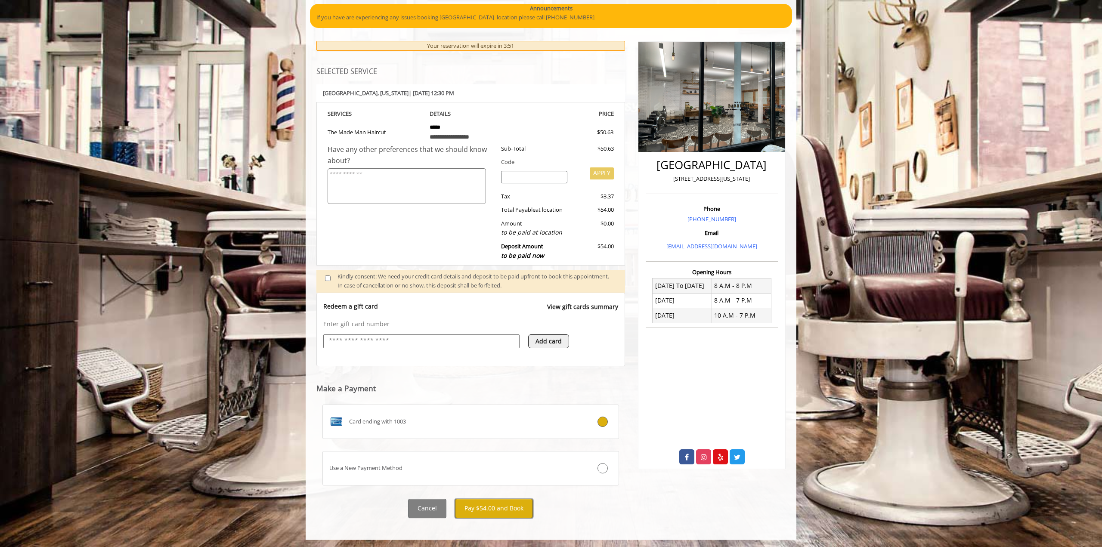
click at [508, 508] on button "Pay $54.00 and Book" at bounding box center [494, 508] width 78 height 19
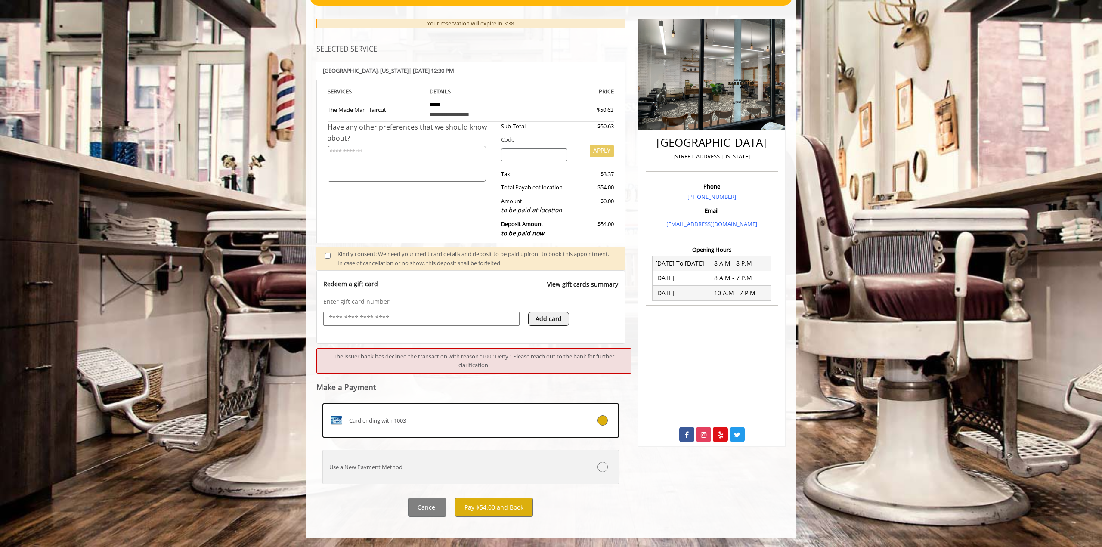
scroll to position [98, 0]
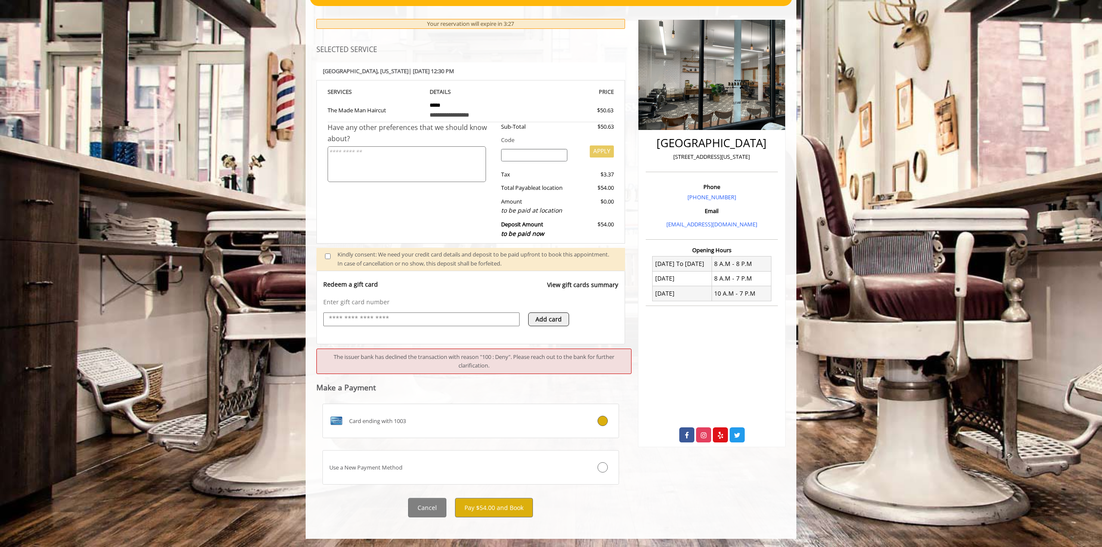
click at [471, 396] on webstore-payments "The issuer bank has declined the transaction with reason "100 : Deny". Please r…" at bounding box center [470, 419] width 309 height 150
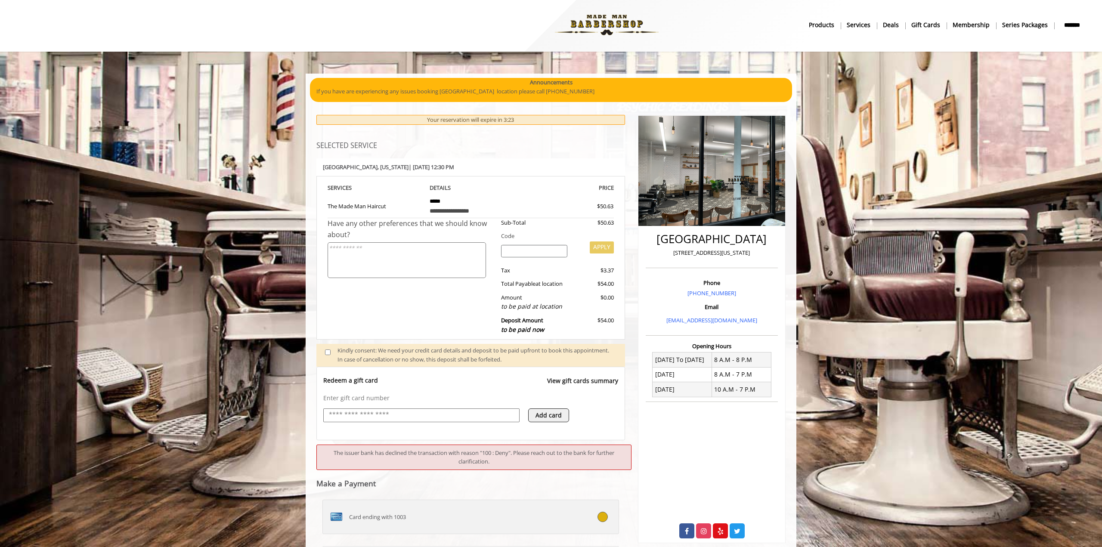
scroll to position [2, 0]
